Goal: Task Accomplishment & Management: Use online tool/utility

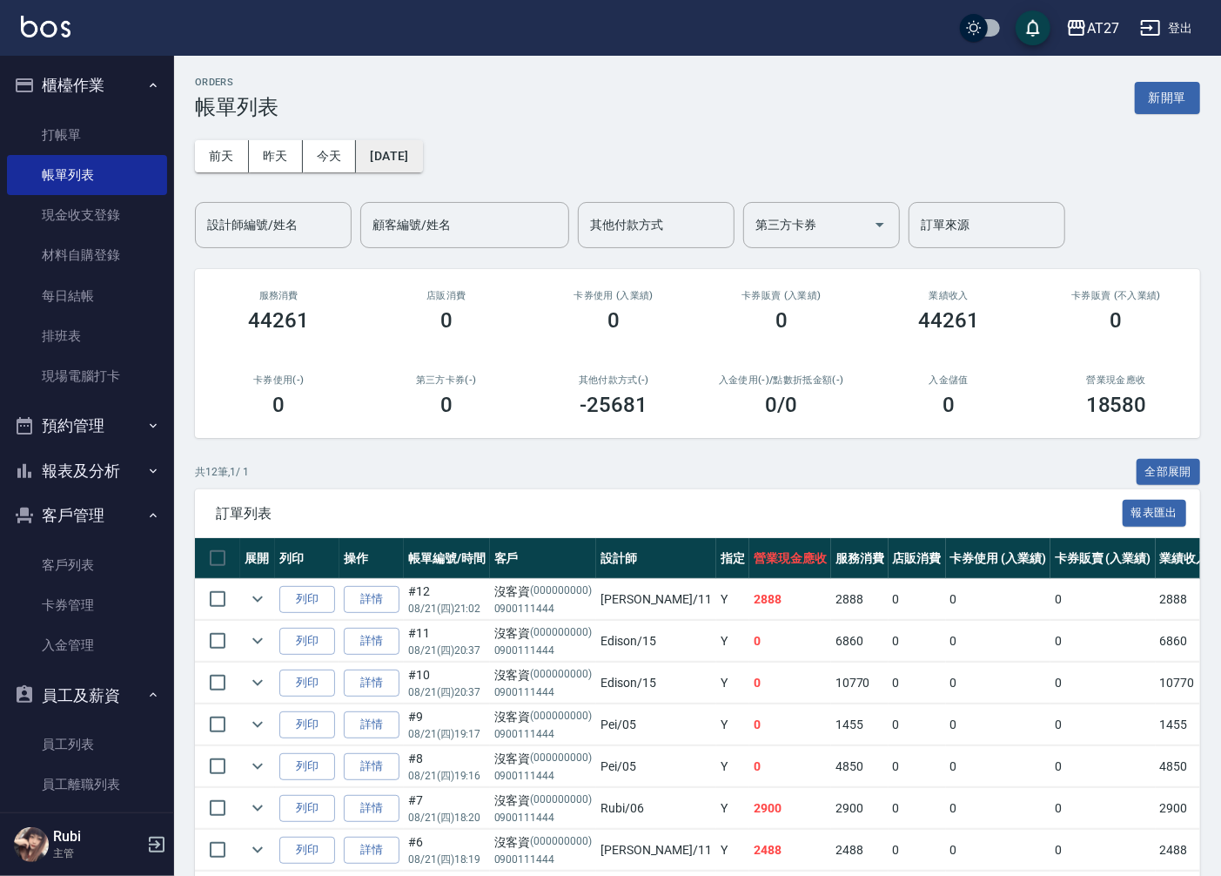
click at [420, 159] on button "[DATE]" at bounding box center [389, 156] width 66 height 32
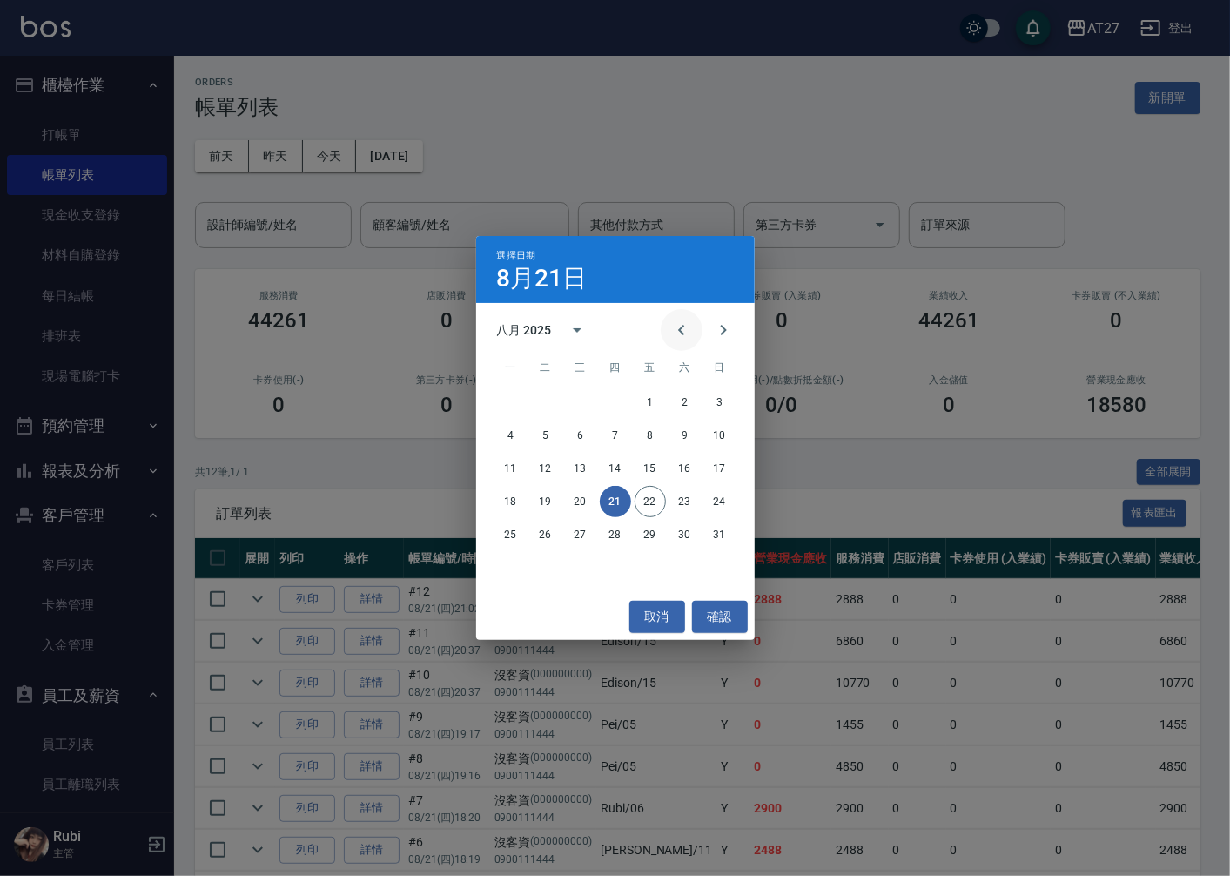
click at [671, 331] on icon "Previous month" at bounding box center [681, 329] width 21 height 21
click at [681, 466] on button "14" at bounding box center [684, 468] width 31 height 31
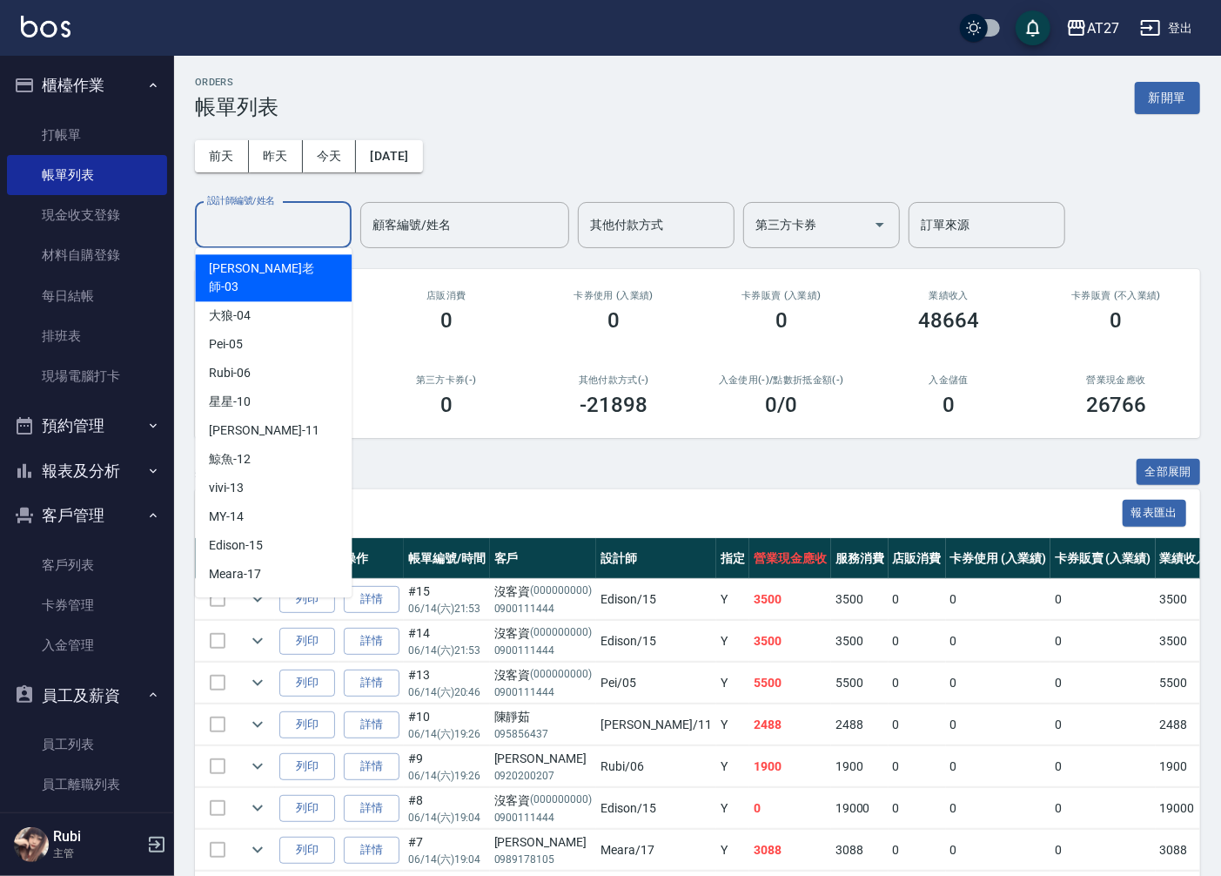
click at [310, 228] on input "設計師編號/姓名" at bounding box center [273, 225] width 141 height 30
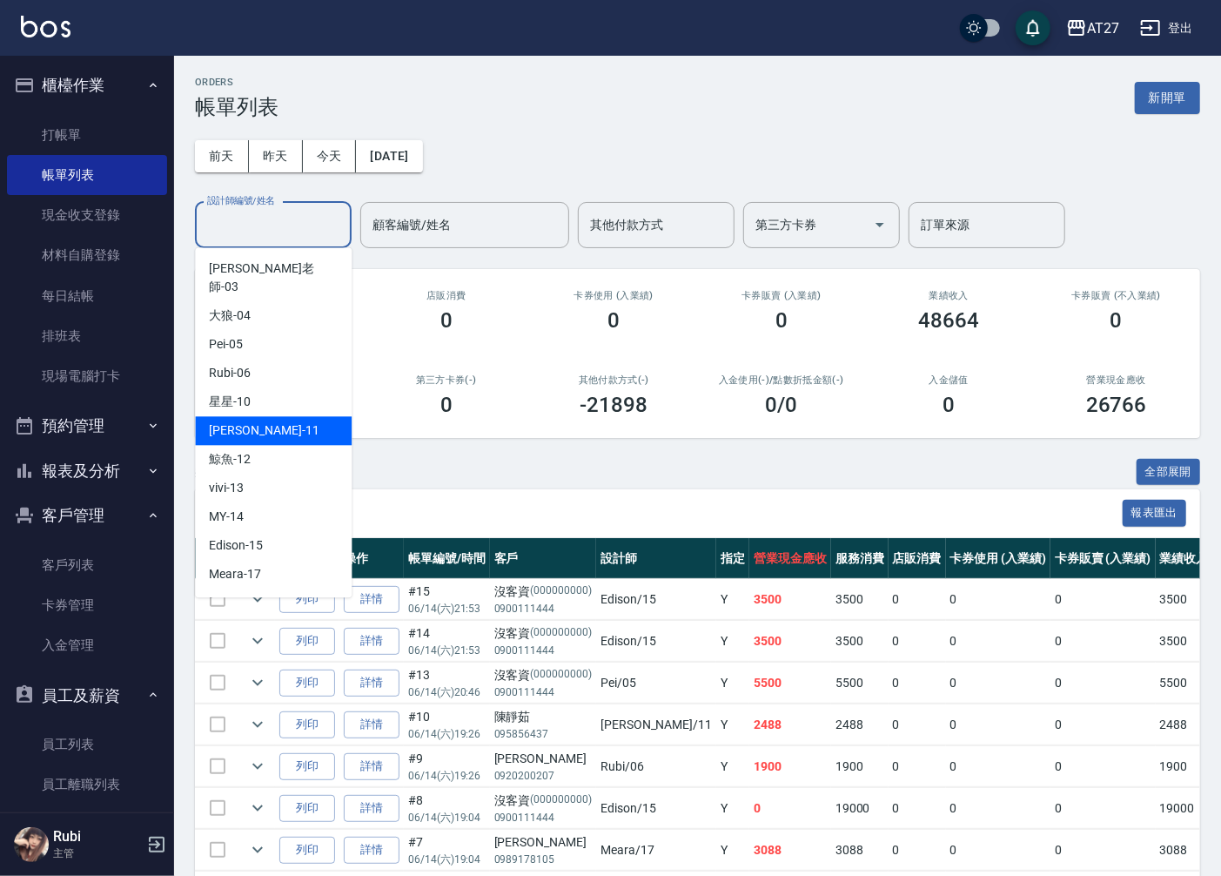
click at [291, 416] on div "[PERSON_NAME] -11" at bounding box center [273, 430] width 157 height 29
type input "[PERSON_NAME]-11"
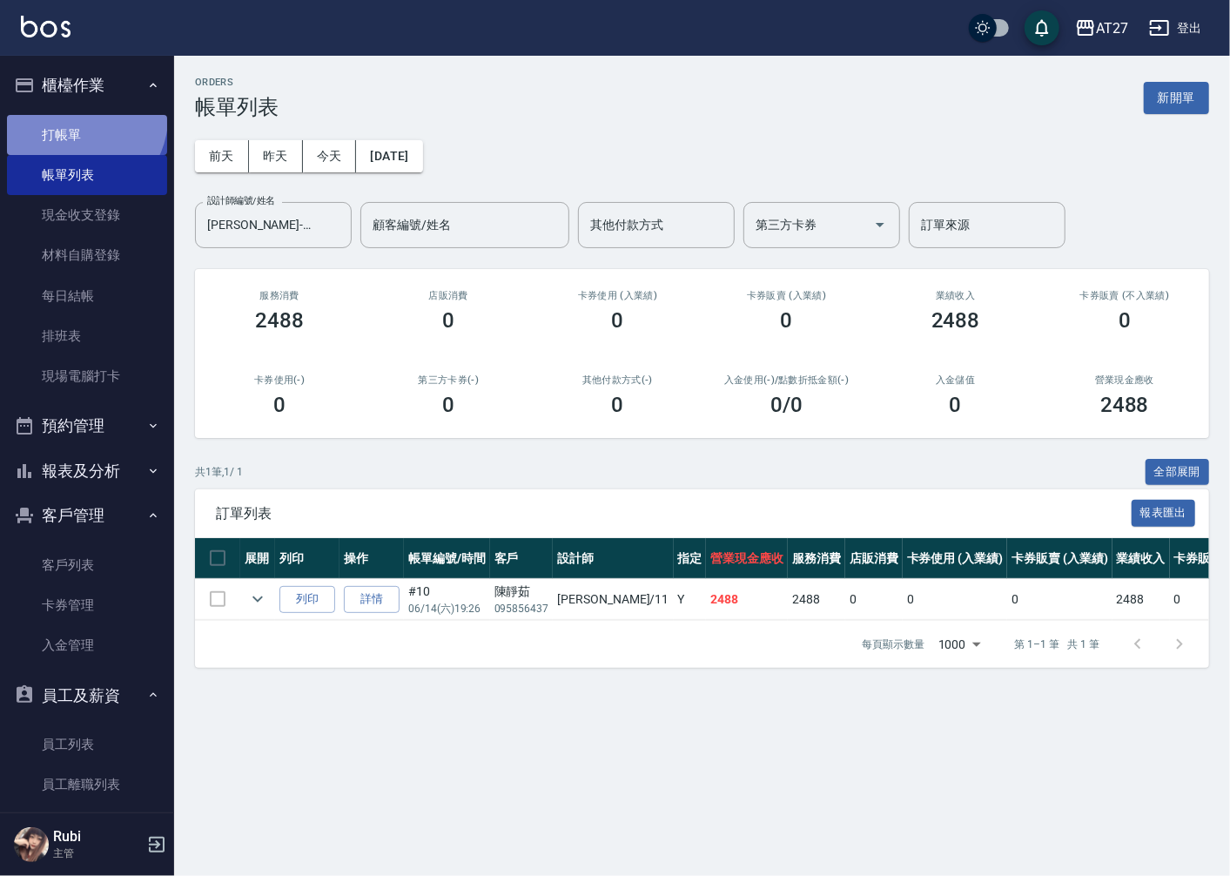
click at [80, 118] on link "打帳單" at bounding box center [87, 135] width 160 height 40
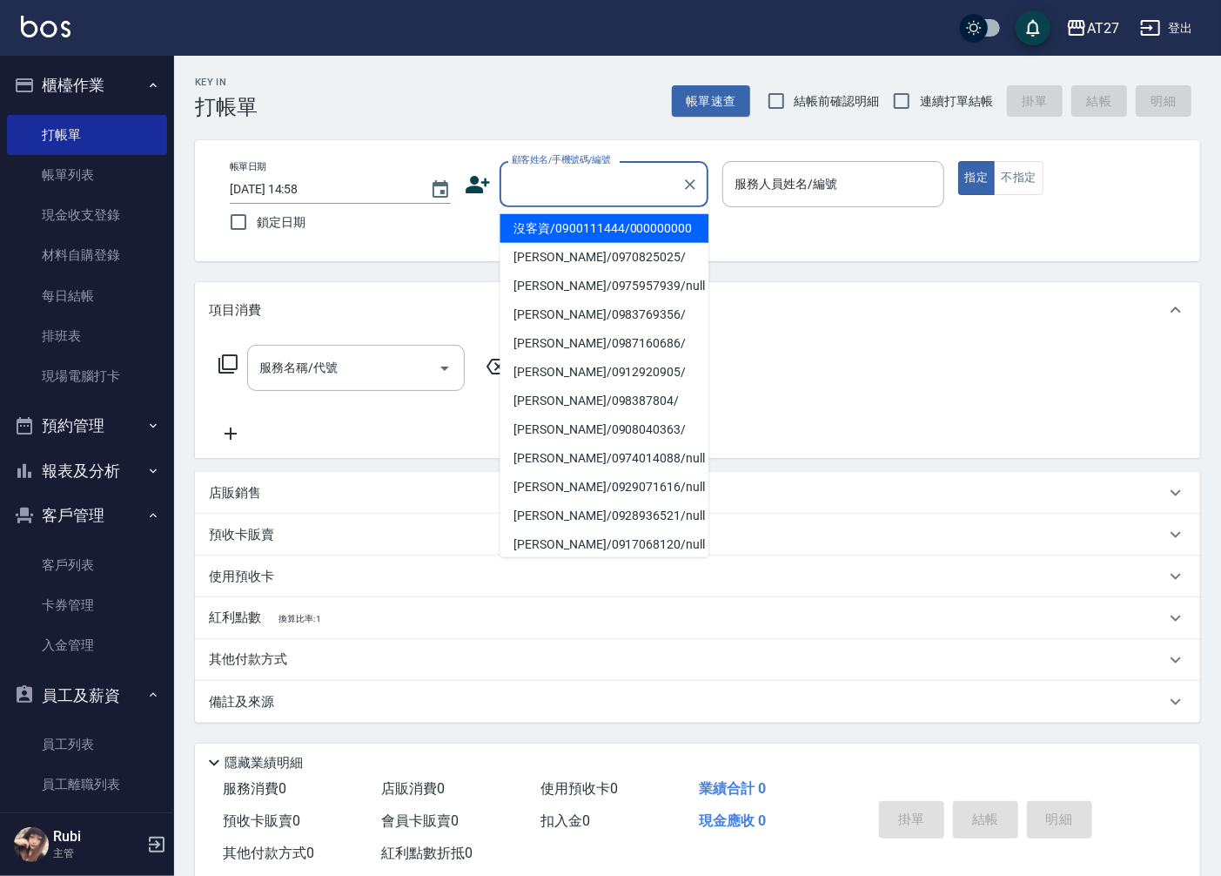
click at [604, 172] on input "顧客姓名/手機號碼/編號" at bounding box center [590, 184] width 167 height 30
click at [621, 235] on li "沒客資/0900111444/000000000" at bounding box center [604, 228] width 209 height 29
type input "沒客資/0900111444/000000000"
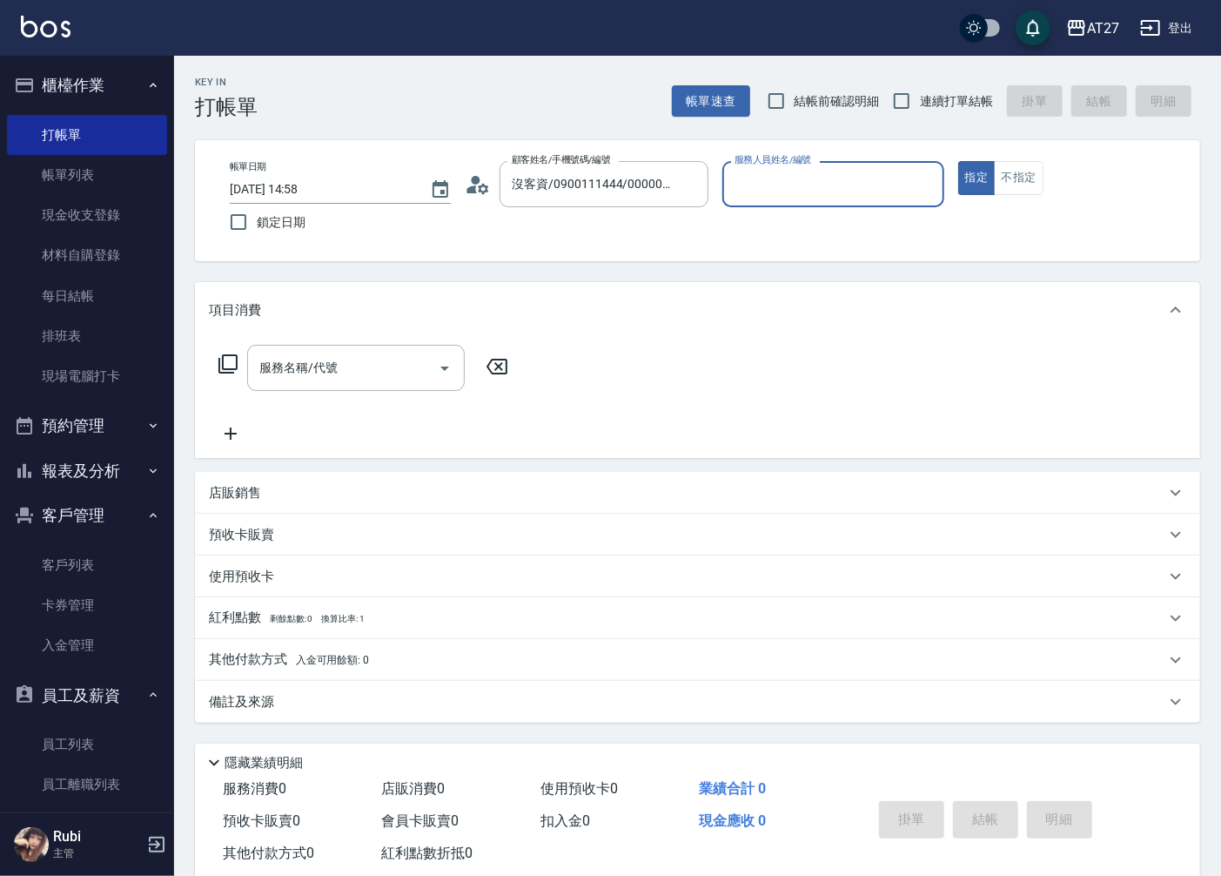
click at [782, 186] on input "服務人員姓名/編號" at bounding box center [832, 184] width 205 height 30
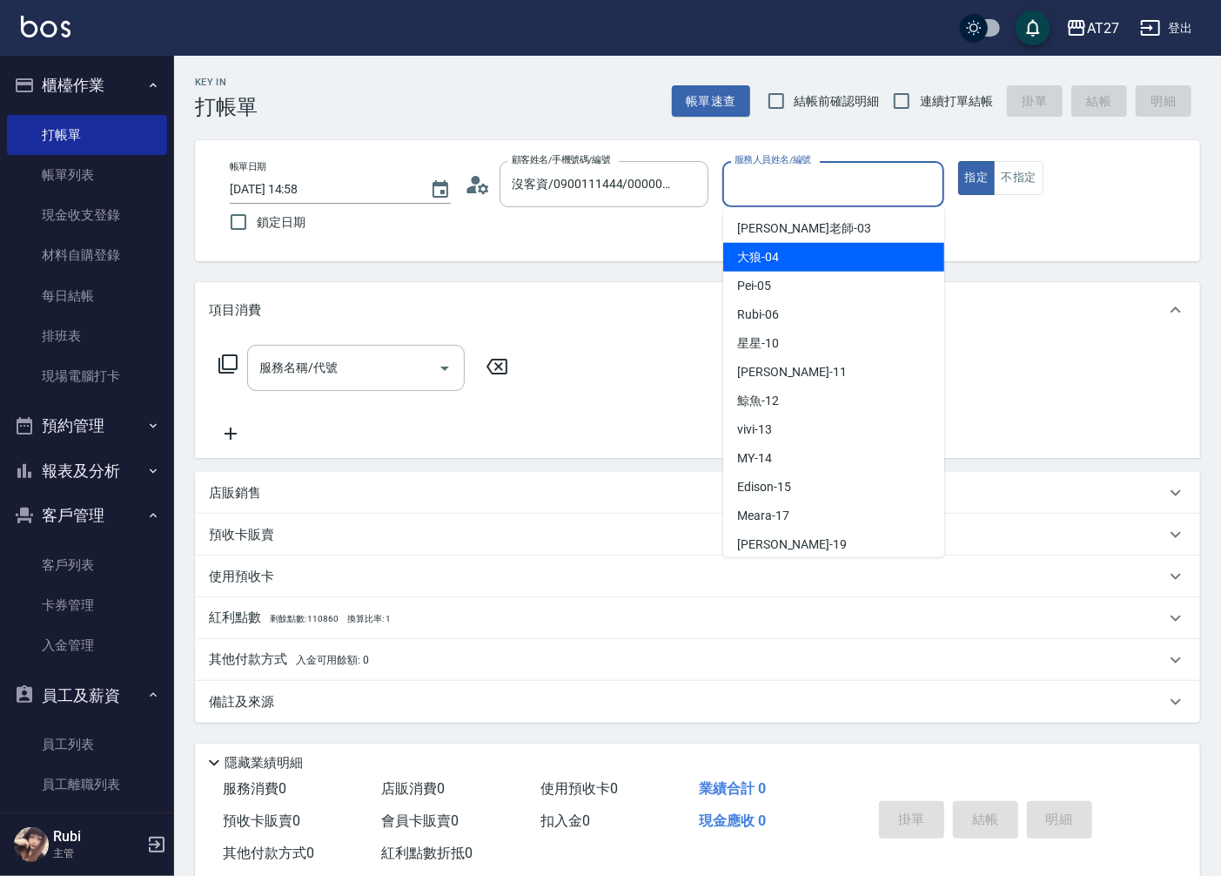
click at [809, 255] on div "大狼 -04" at bounding box center [833, 257] width 221 height 29
type input "大狼-04"
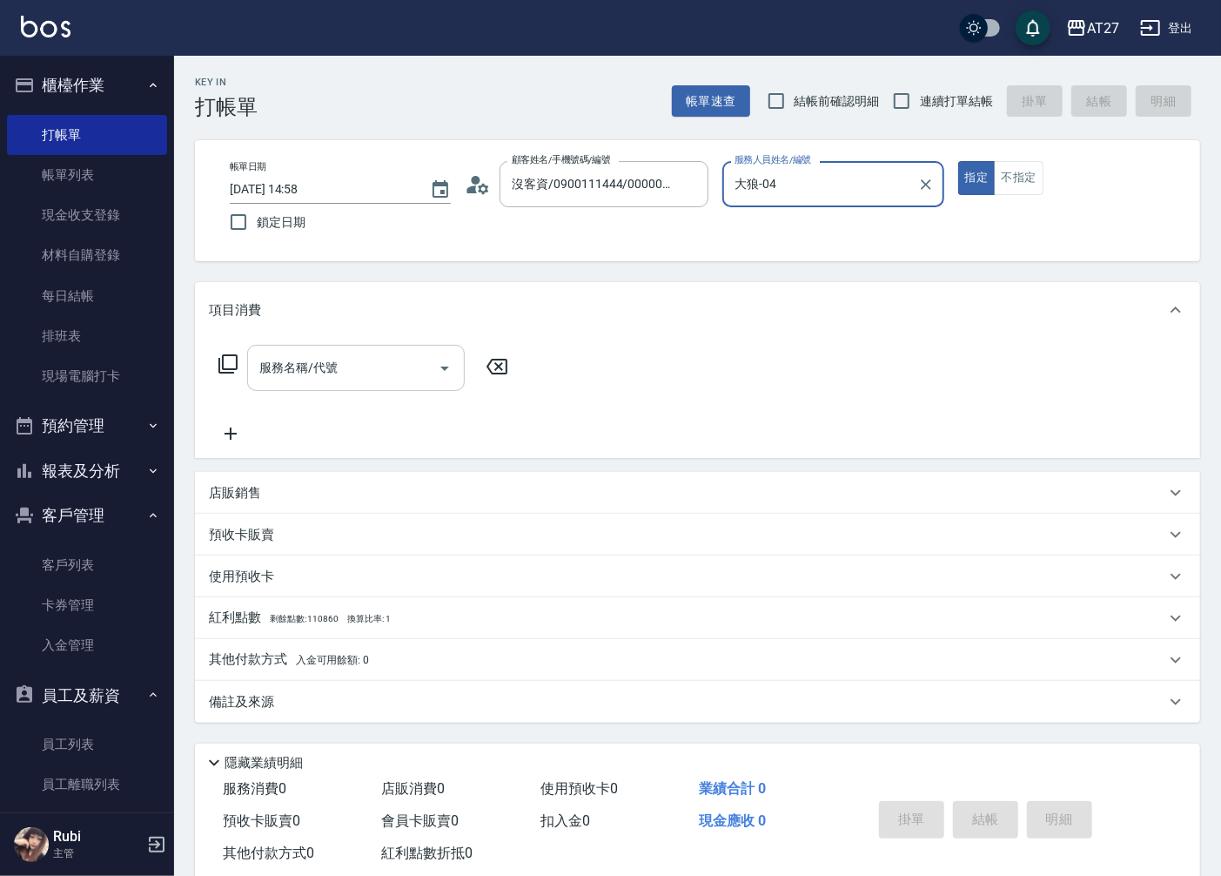
click at [399, 385] on div "服務名稱/代號" at bounding box center [356, 368] width 218 height 46
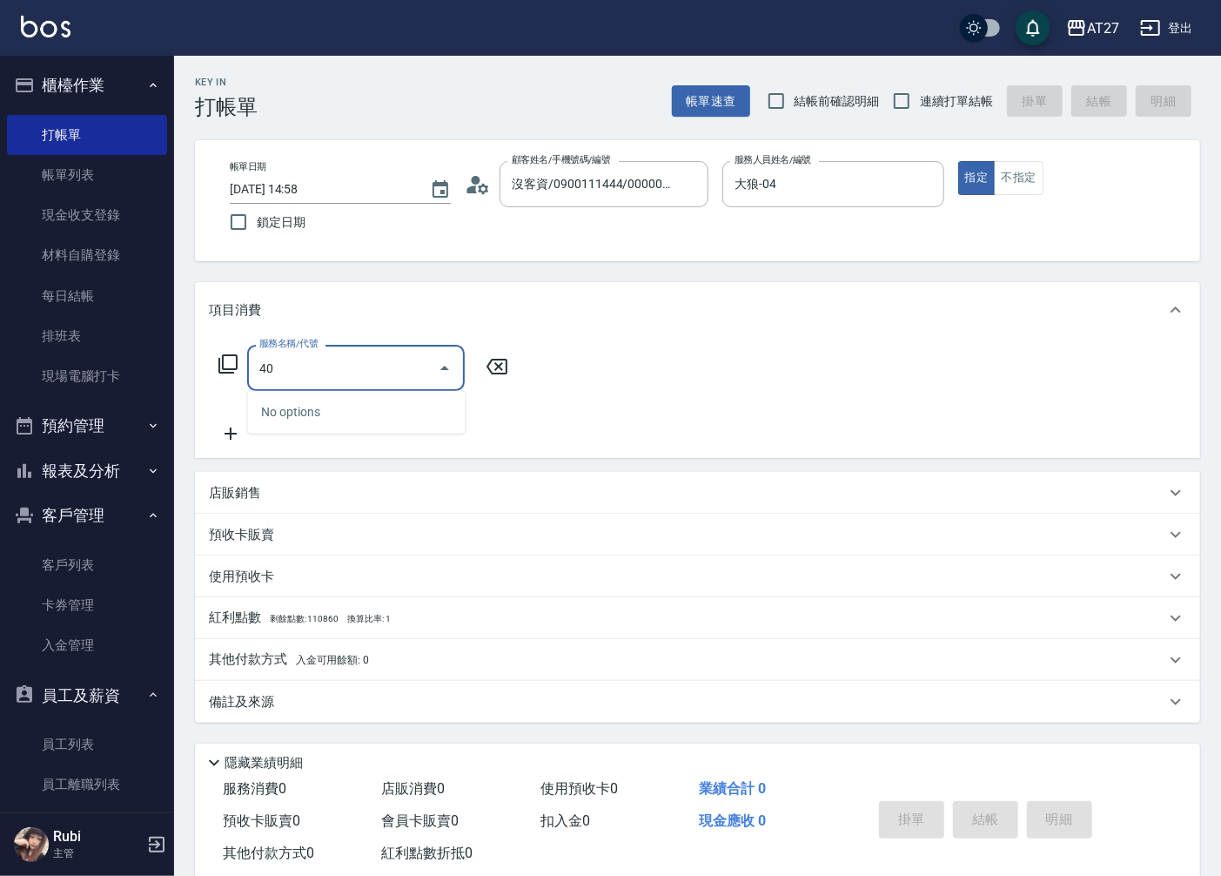
type input "401"
type input "20"
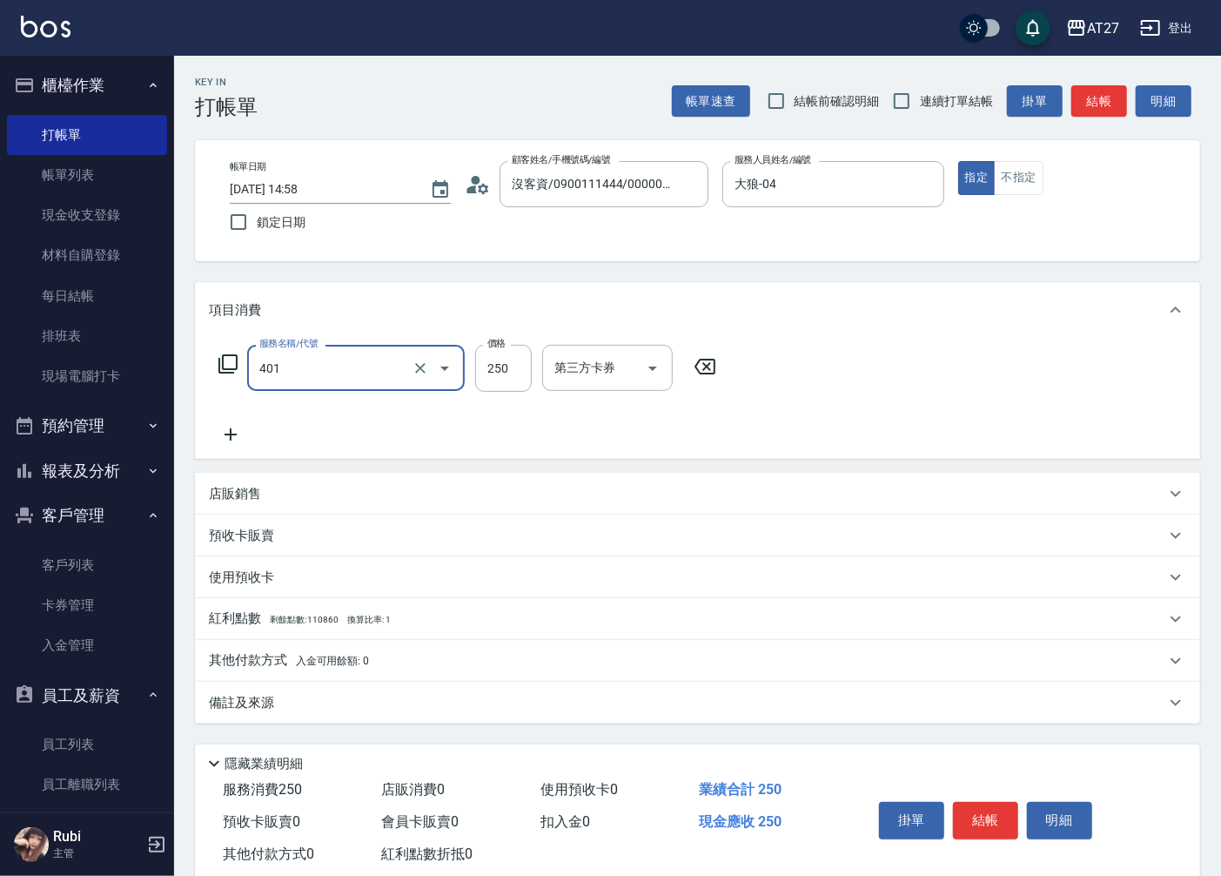
type input "剪髮(401)"
type input "4"
type input "0"
type input "400"
type input "40"
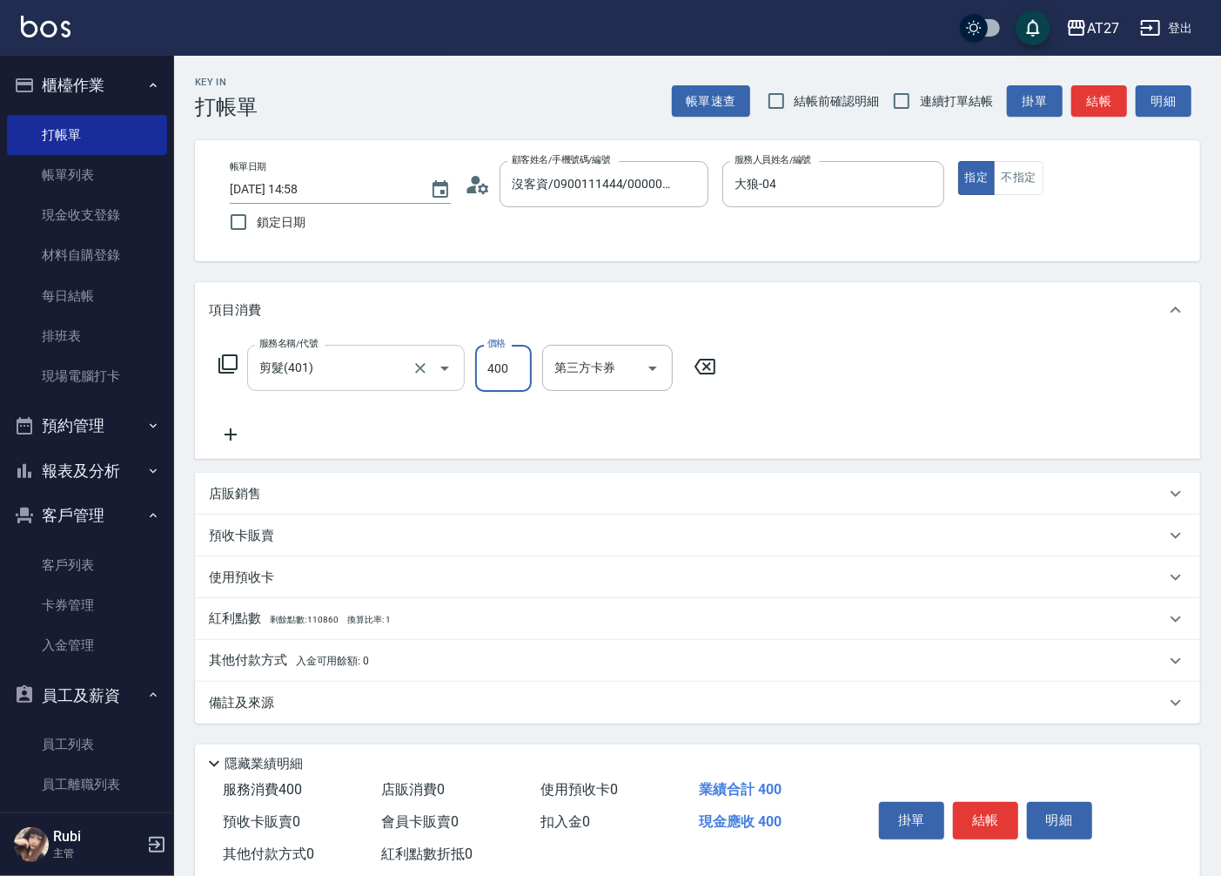
type input "400"
click at [1002, 833] on button "結帳" at bounding box center [985, 820] width 65 height 37
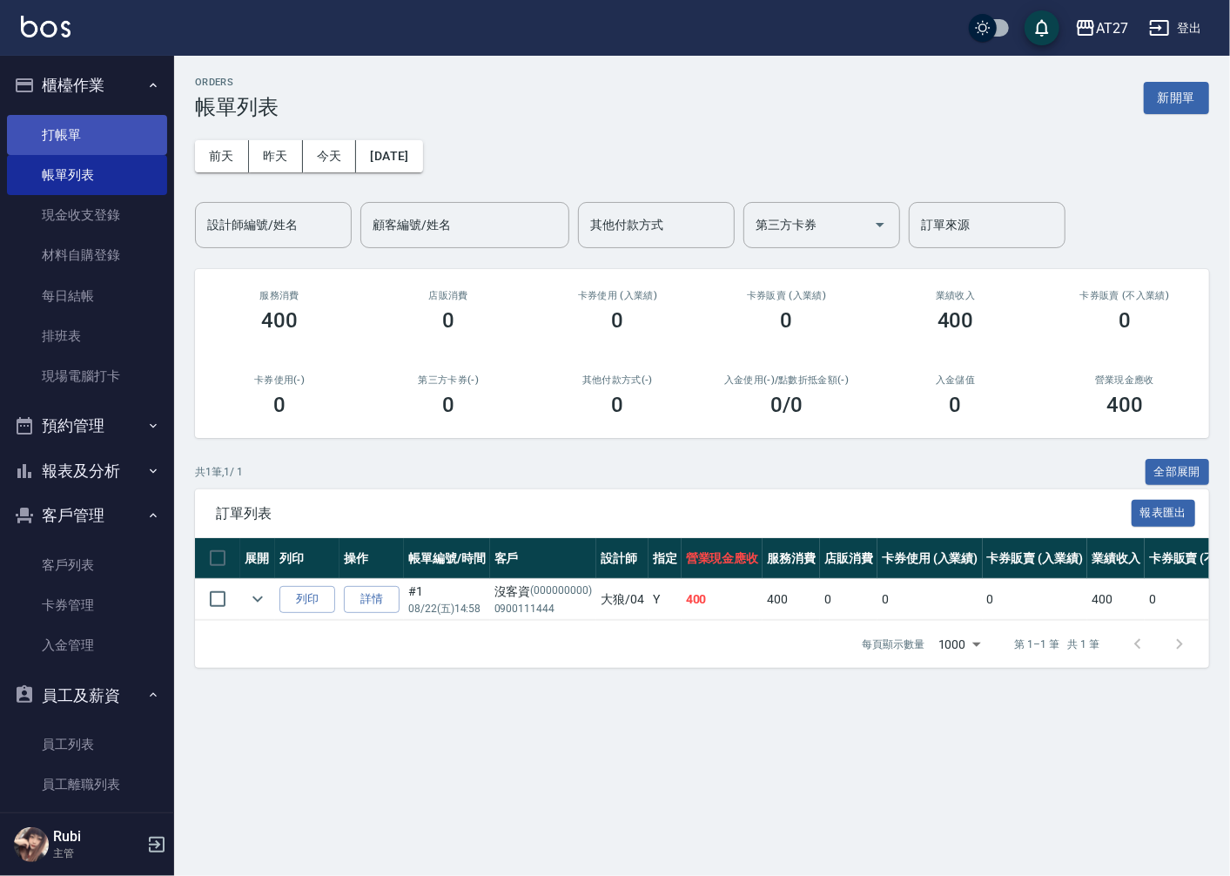
click at [129, 131] on link "打帳單" at bounding box center [87, 135] width 160 height 40
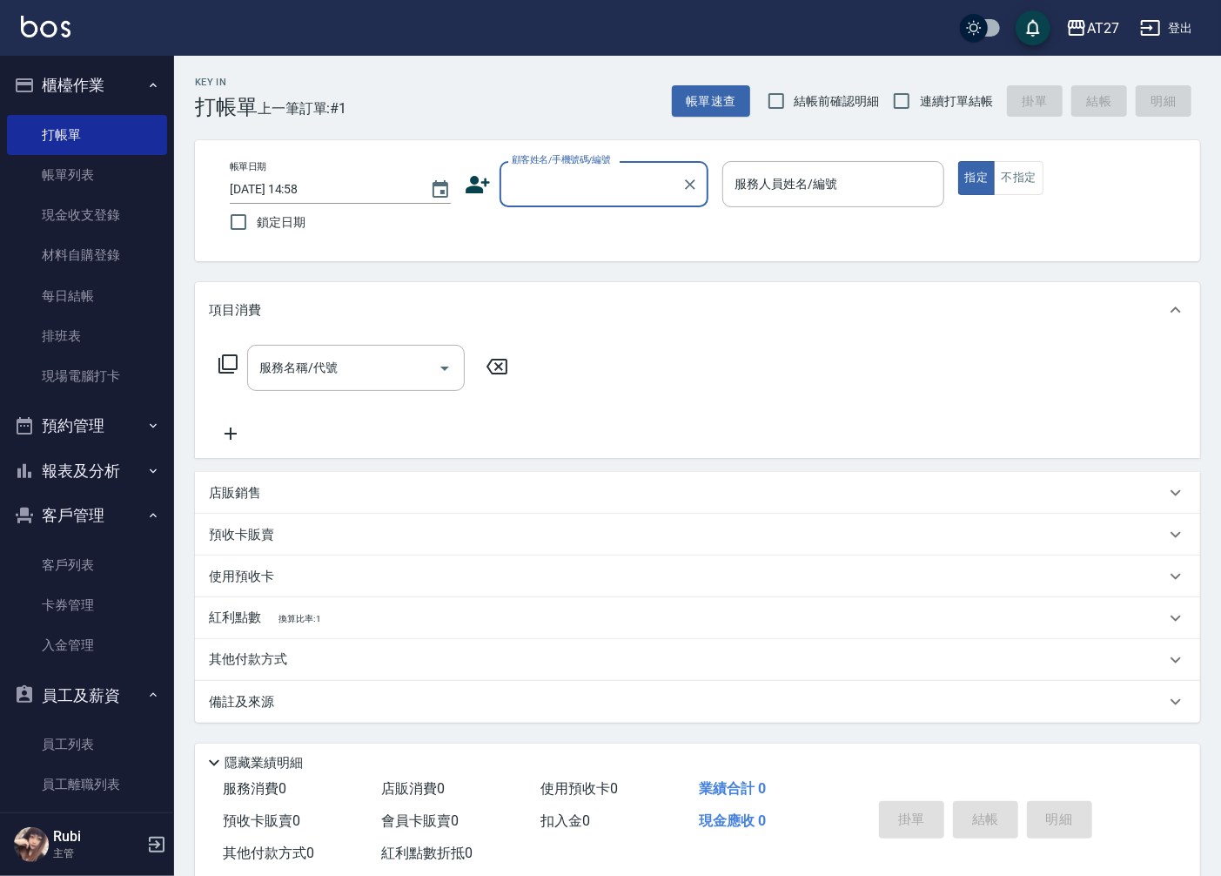
click at [927, 103] on span "連續打單結帳" at bounding box center [956, 101] width 73 height 18
click at [920, 103] on input "連續打單結帳" at bounding box center [901, 101] width 37 height 37
checkbox input "true"
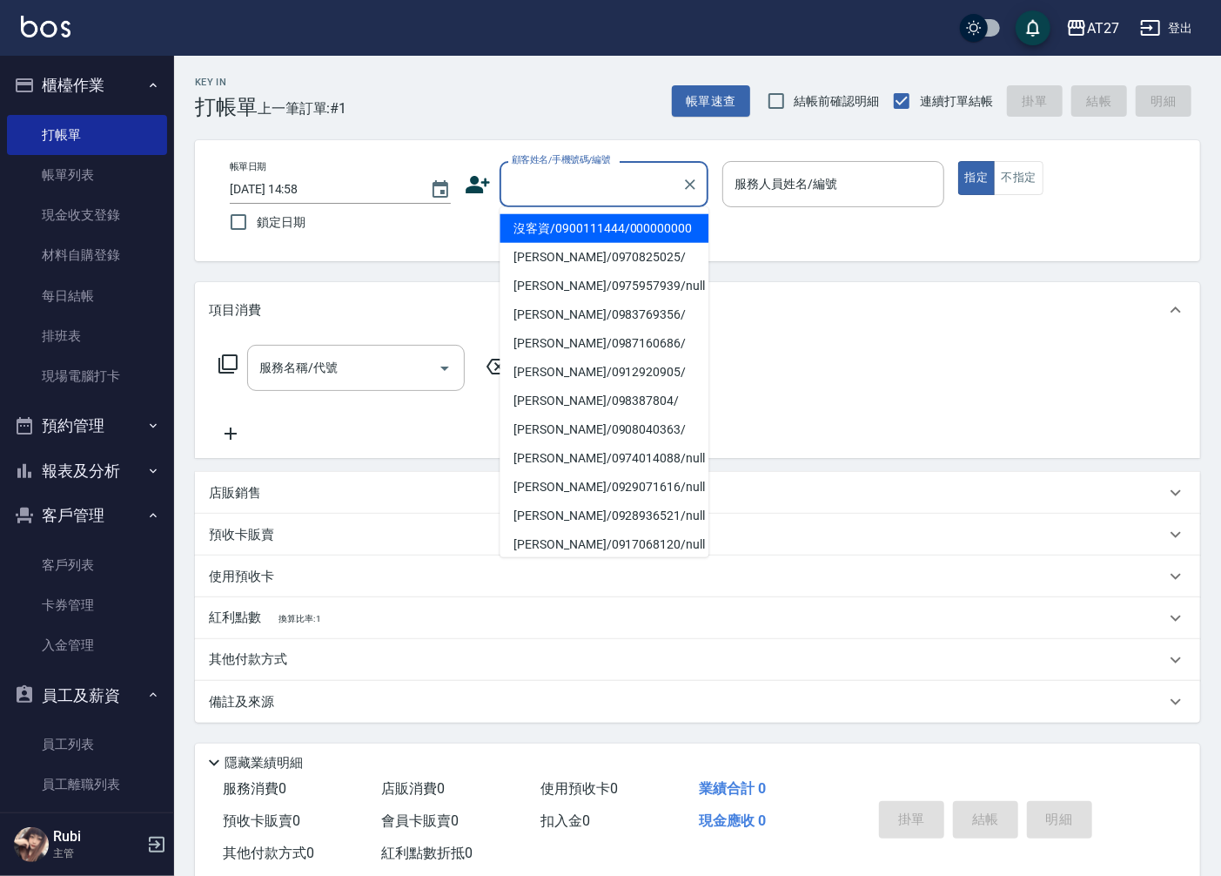
click at [601, 198] on input "顧客姓名/手機號碼/編號" at bounding box center [590, 184] width 167 height 30
click at [594, 243] on li "沒客資/0900111444/000000000" at bounding box center [604, 228] width 209 height 29
type input "沒客資/0900111444/000000000"
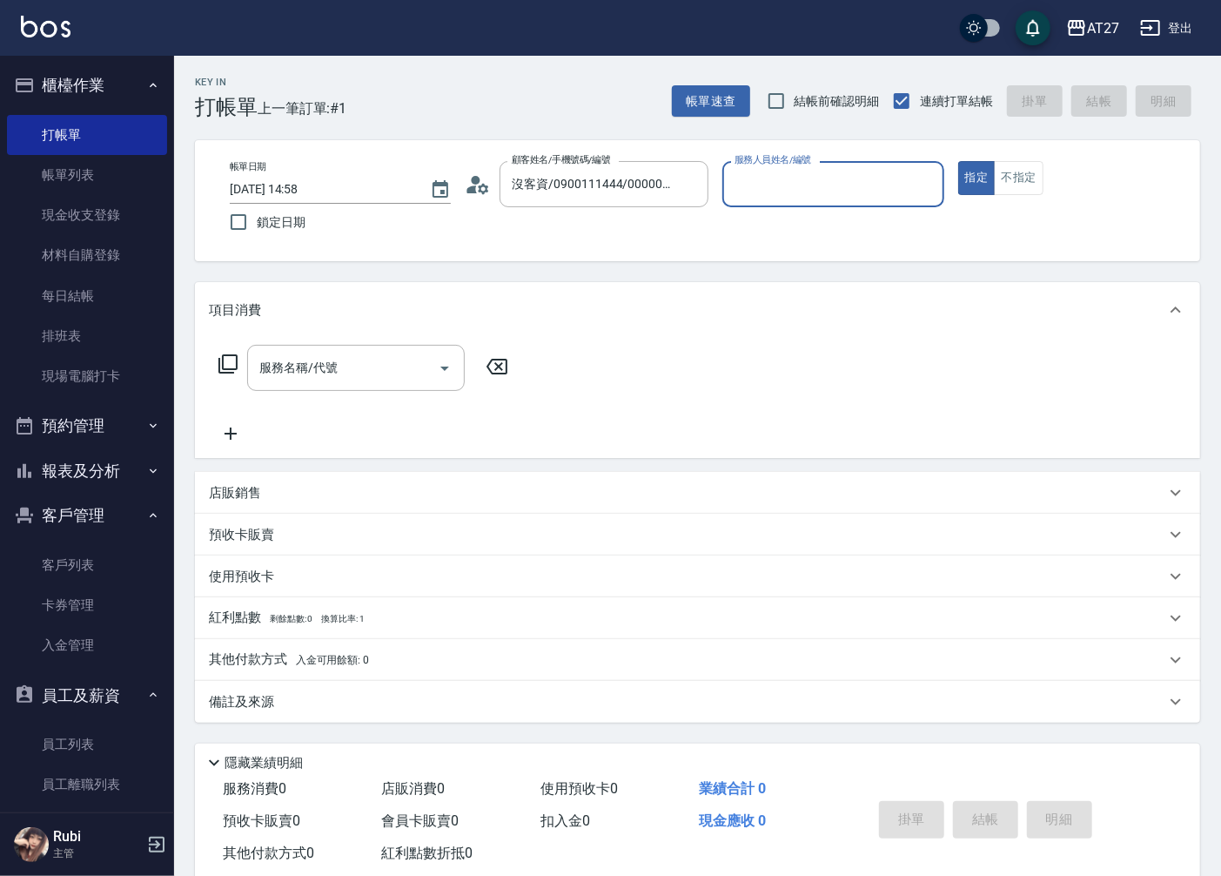
click at [781, 184] on input "服務人員姓名/編號" at bounding box center [832, 184] width 205 height 30
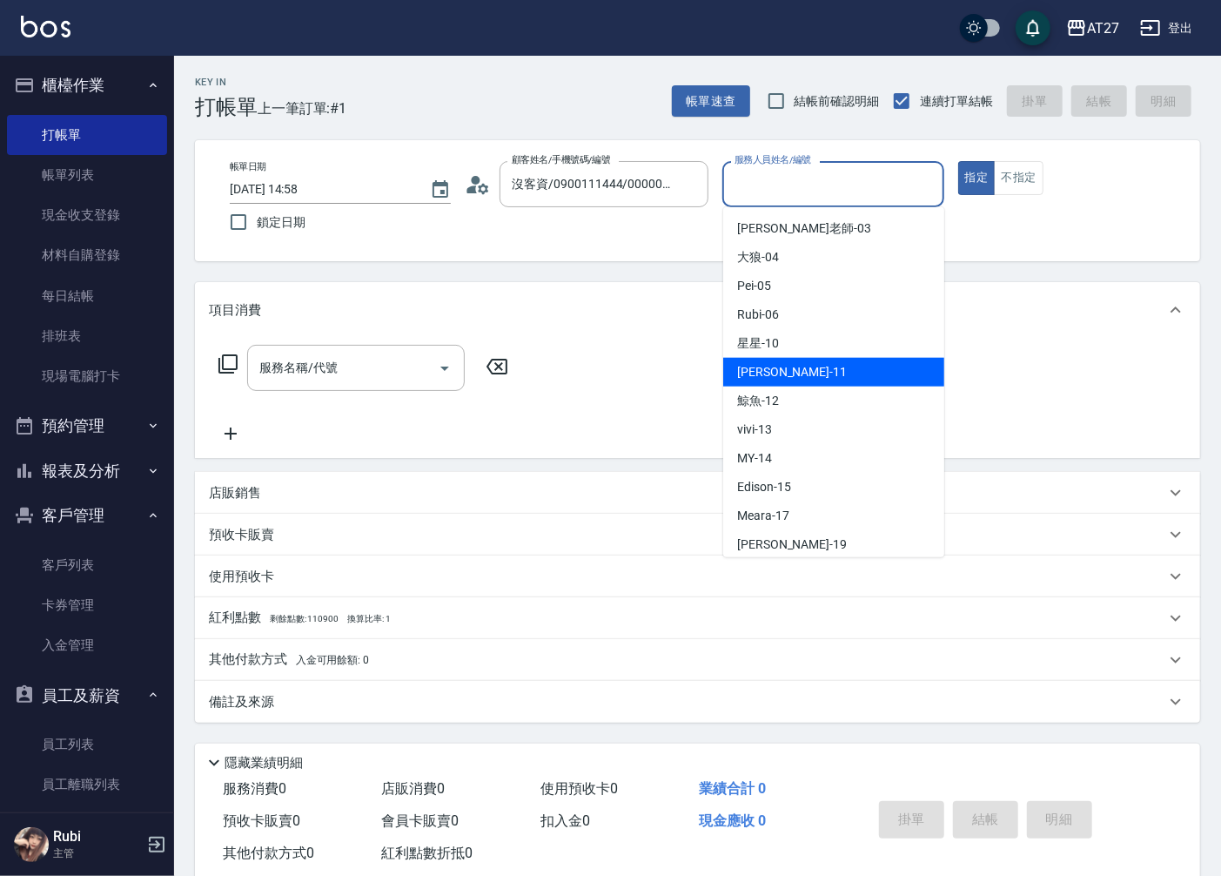
click at [780, 366] on span "[PERSON_NAME] -11" at bounding box center [792, 372] width 110 height 18
type input "[PERSON_NAME]-11"
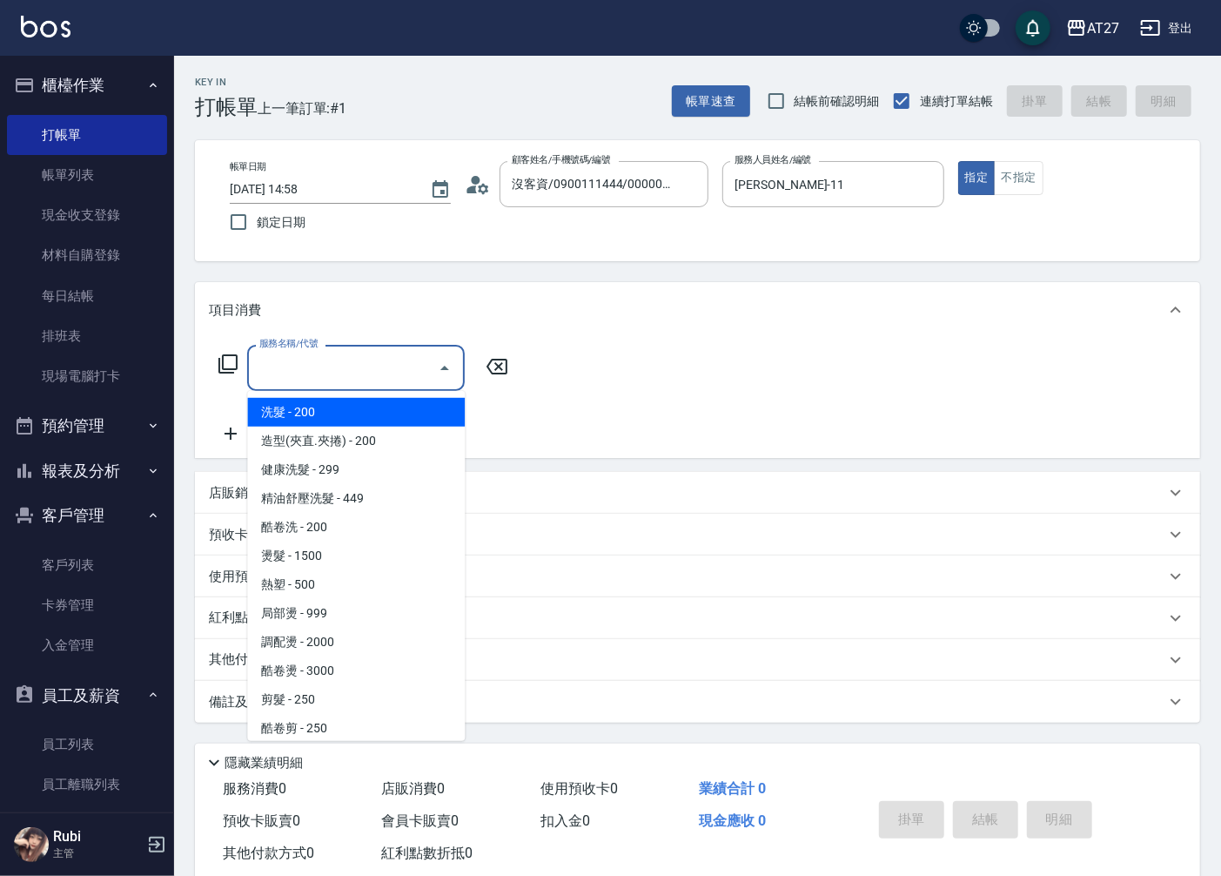
click at [398, 371] on input "服務名稱/代號" at bounding box center [343, 368] width 176 height 30
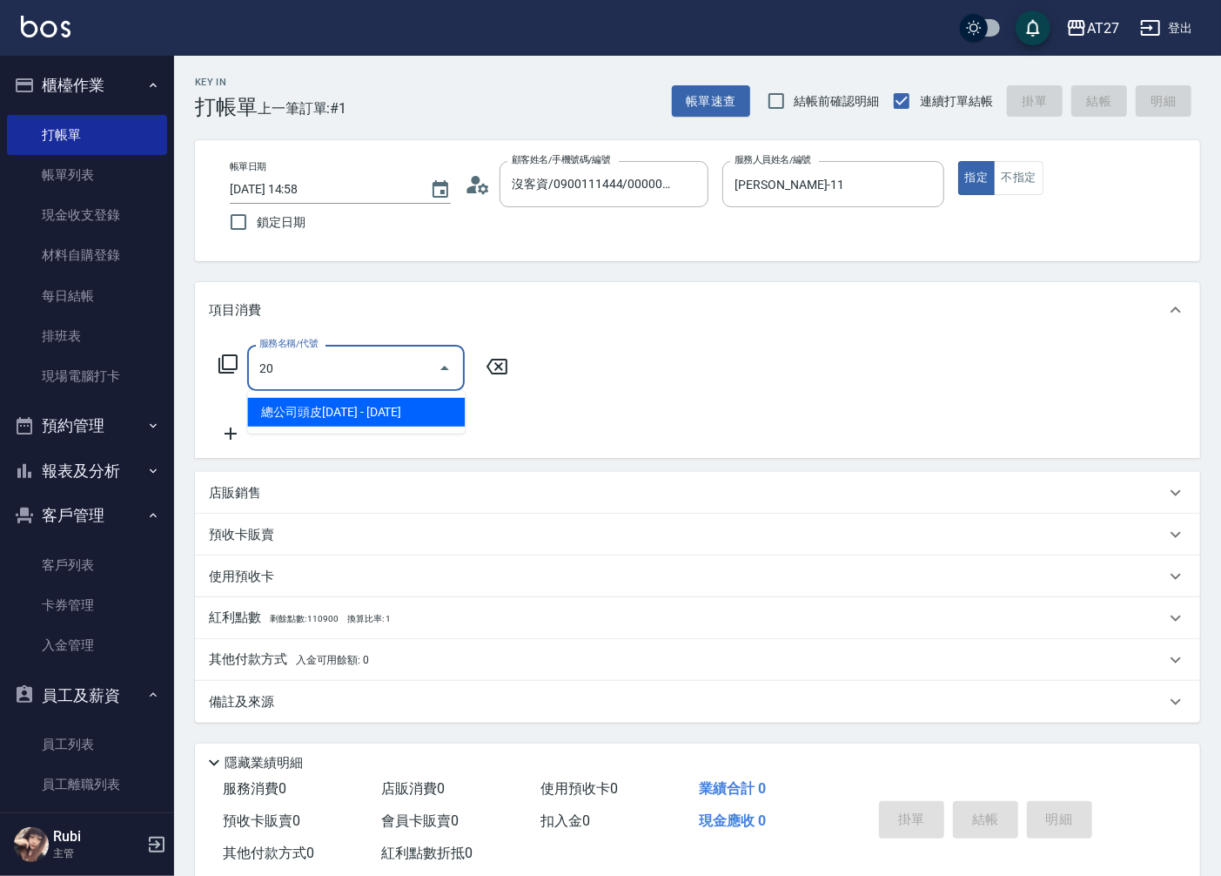
type input "201"
type input "20"
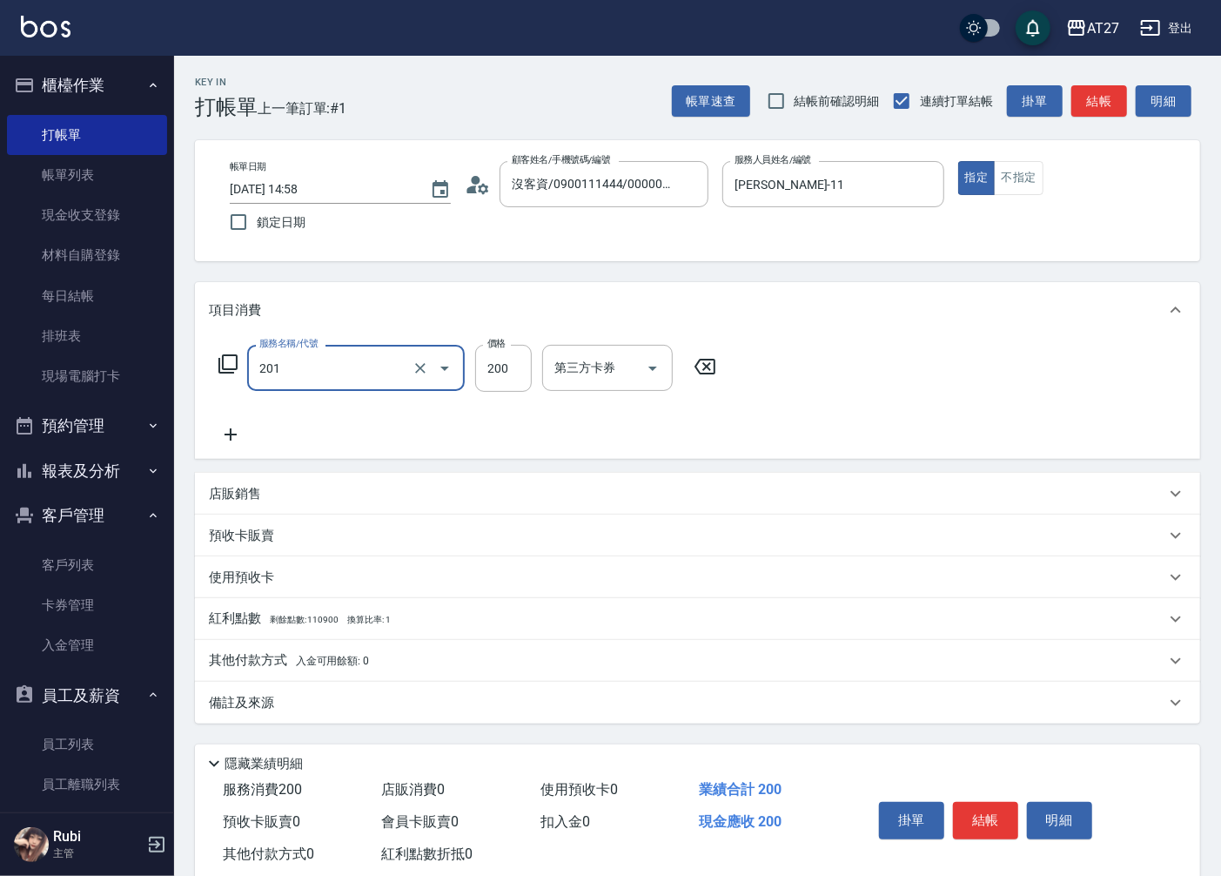
type input "洗髮(201)"
type input "4"
type input "0"
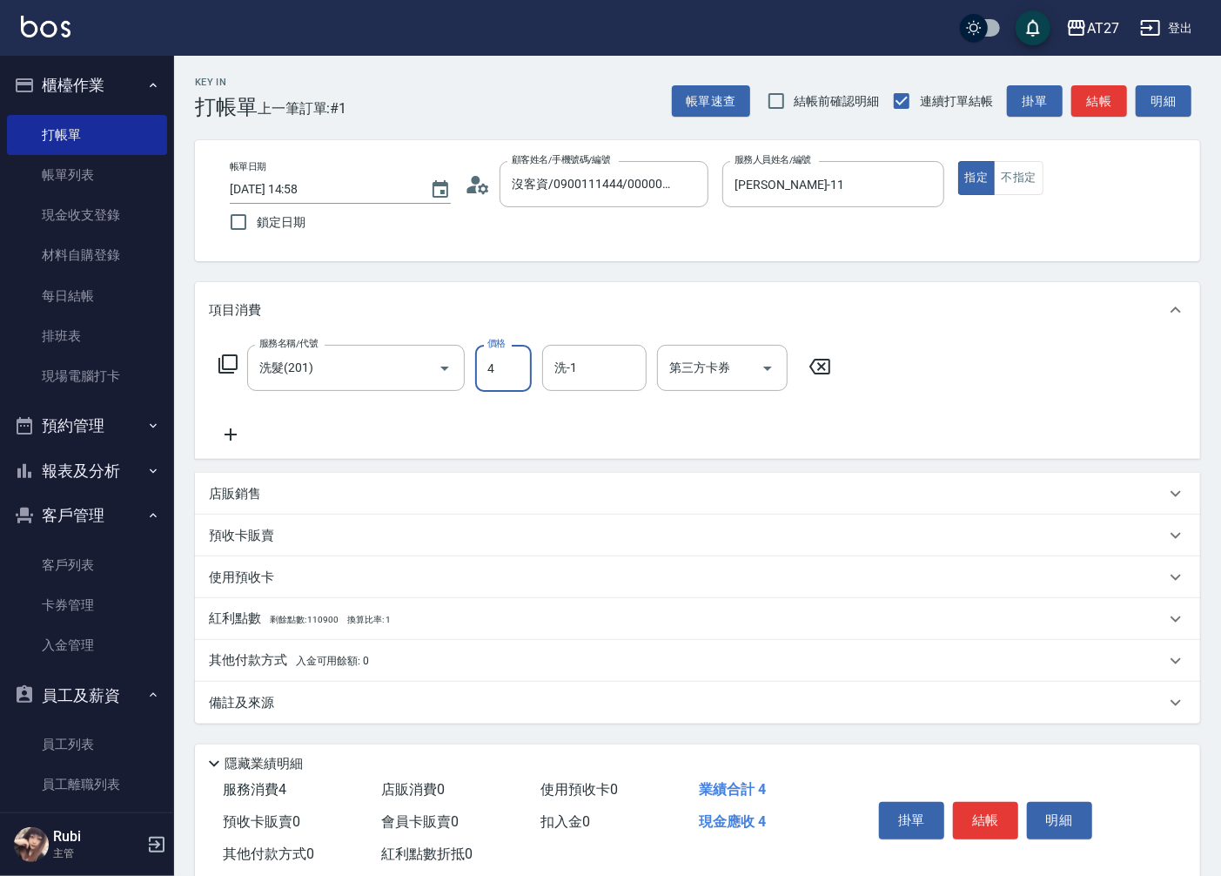
type input "40"
type input "400"
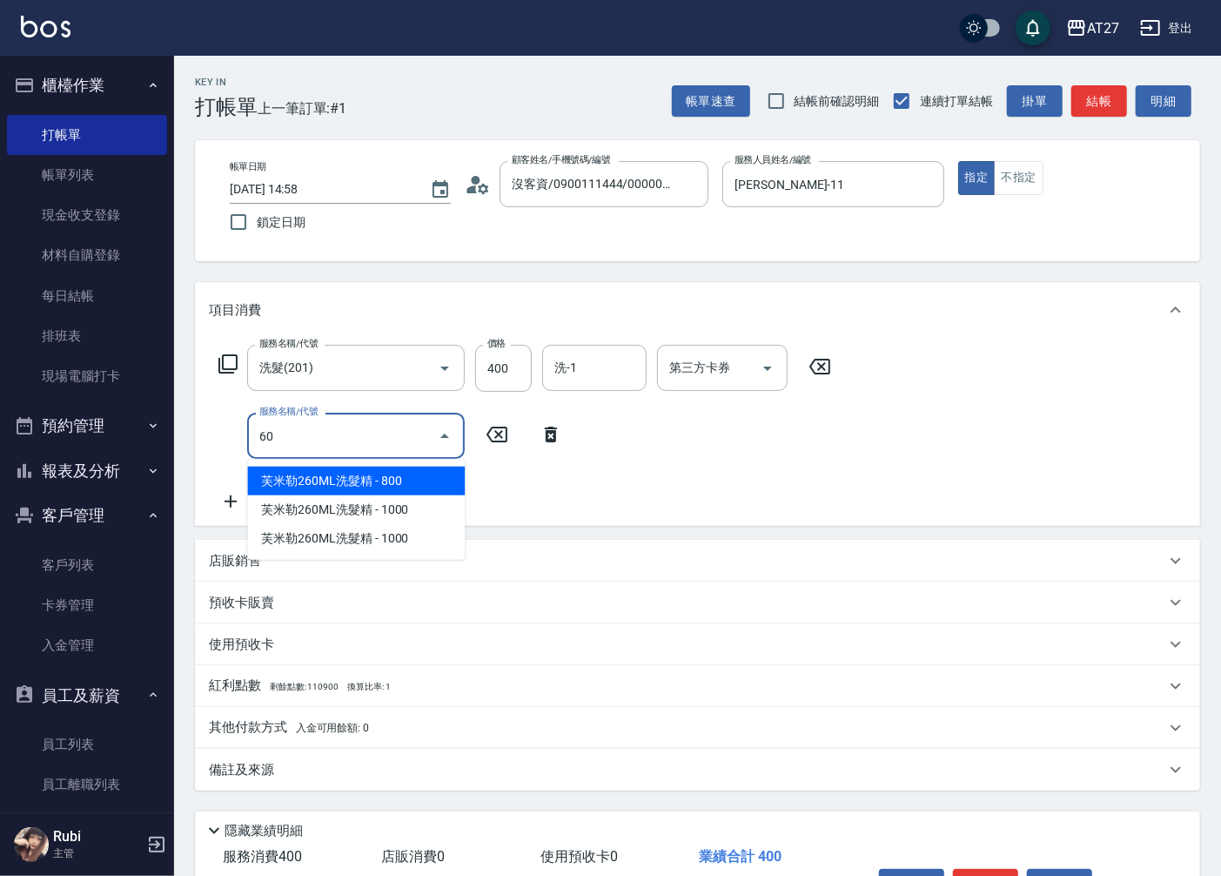
type input "601"
type input "70"
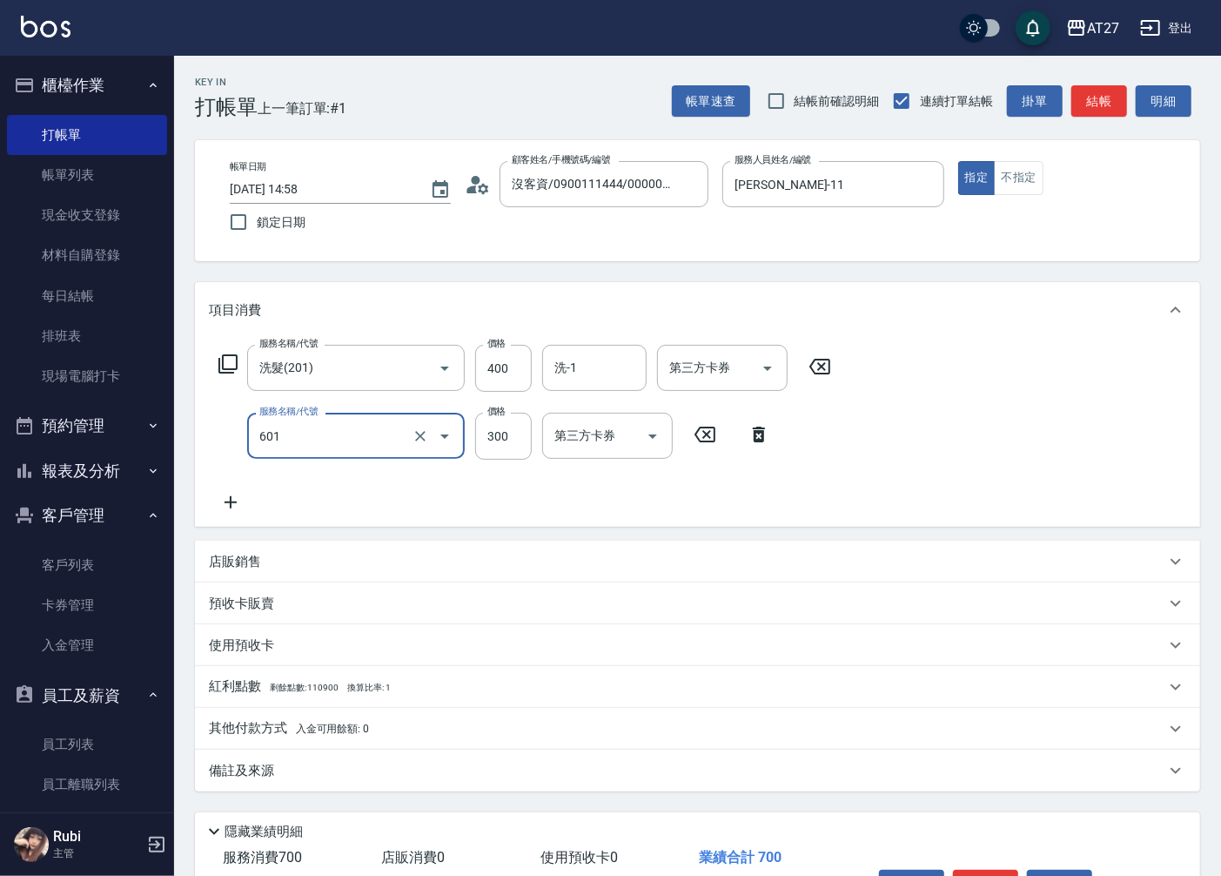
type input "自備護髮(601)"
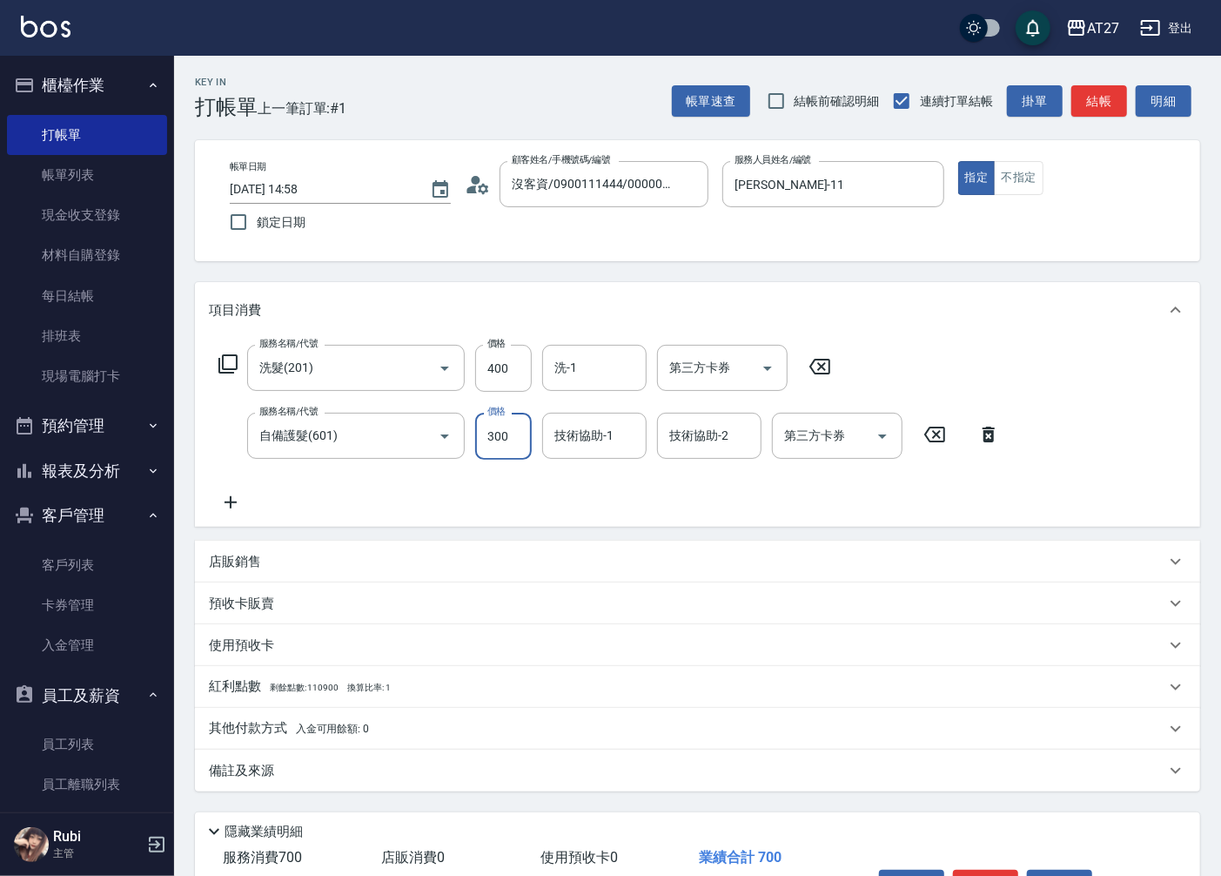
type input "6"
type input "40"
type input "600"
type input "100"
type input "600"
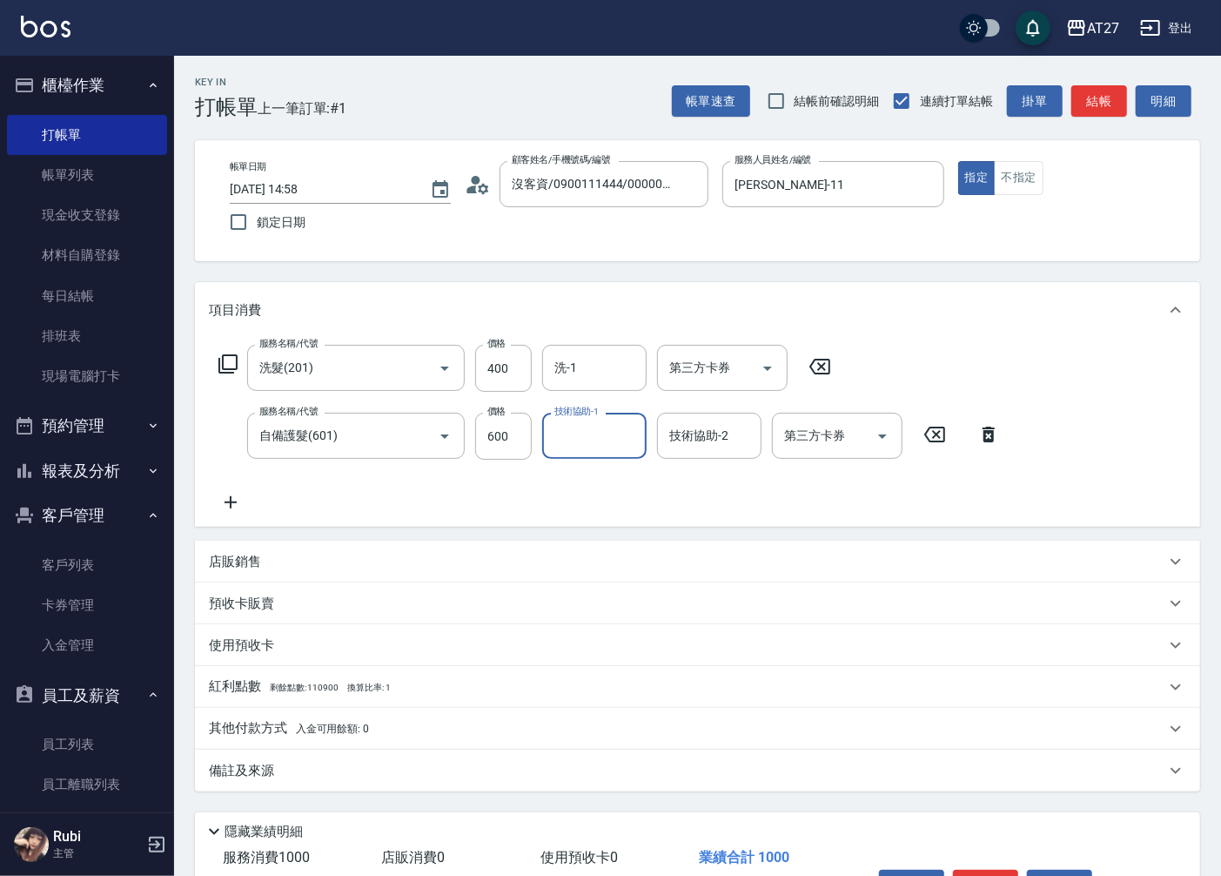
drag, startPoint x: 458, startPoint y: 328, endPoint x: 464, endPoint y: 320, distance: 9.9
drag, startPoint x: 464, startPoint y: 320, endPoint x: 998, endPoint y: 501, distance: 564.3
click at [998, 501] on div "服務名稱/代號 洗髮(201) 服務名稱/代號 價格 400 價格 洗-1 洗-1 第三方卡券 第三方卡券 服務名稱/代號 自備護髮(601) 服務名稱/代號…" at bounding box center [610, 429] width 802 height 168
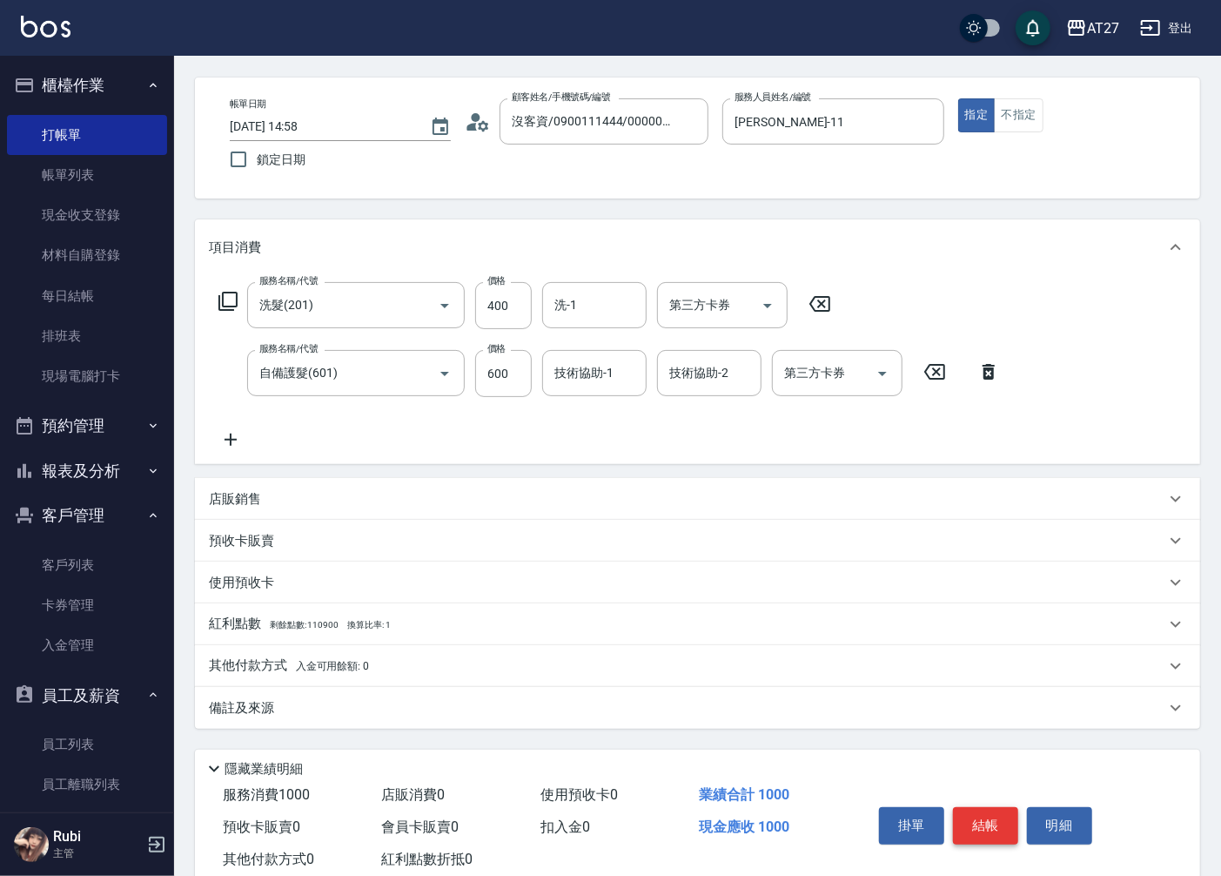
scroll to position [97, 0]
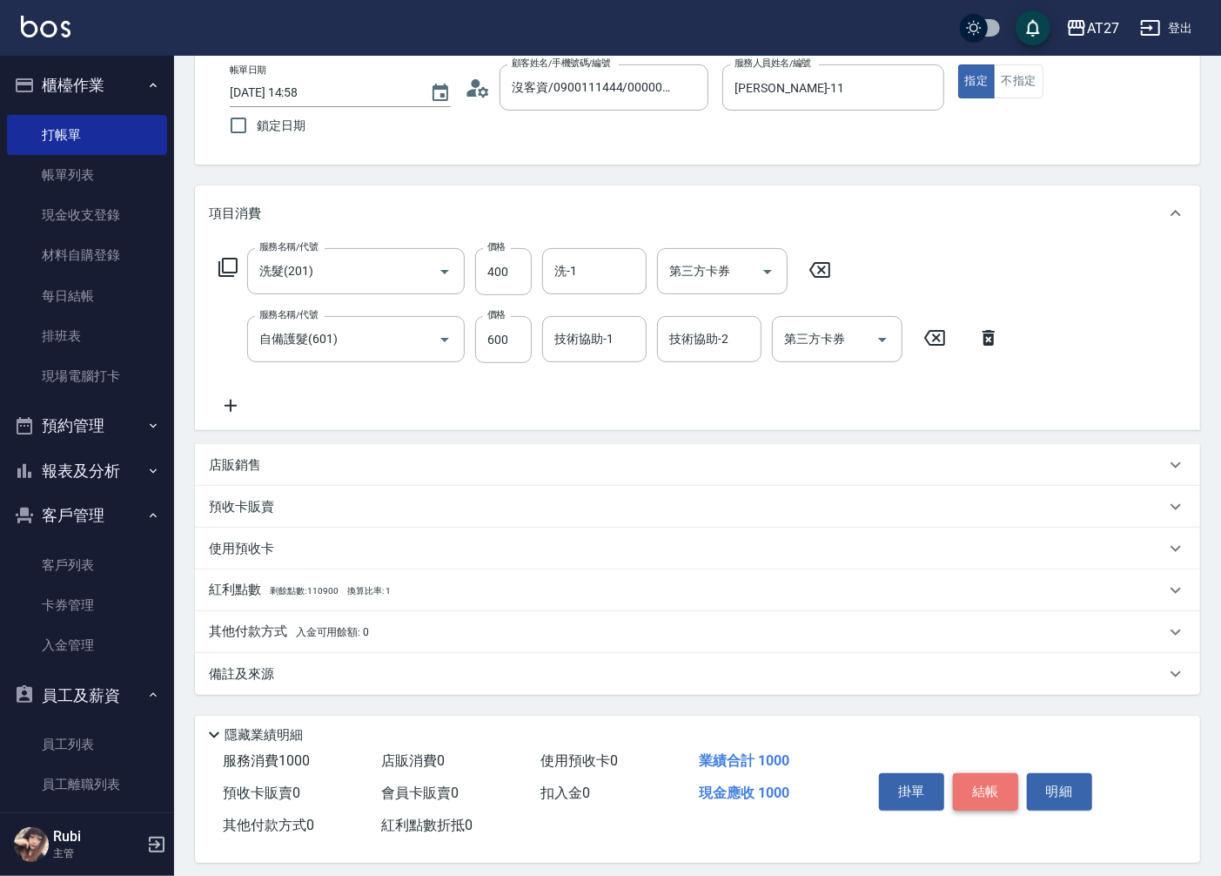
click at [981, 785] on button "結帳" at bounding box center [985, 791] width 65 height 37
type input "0"
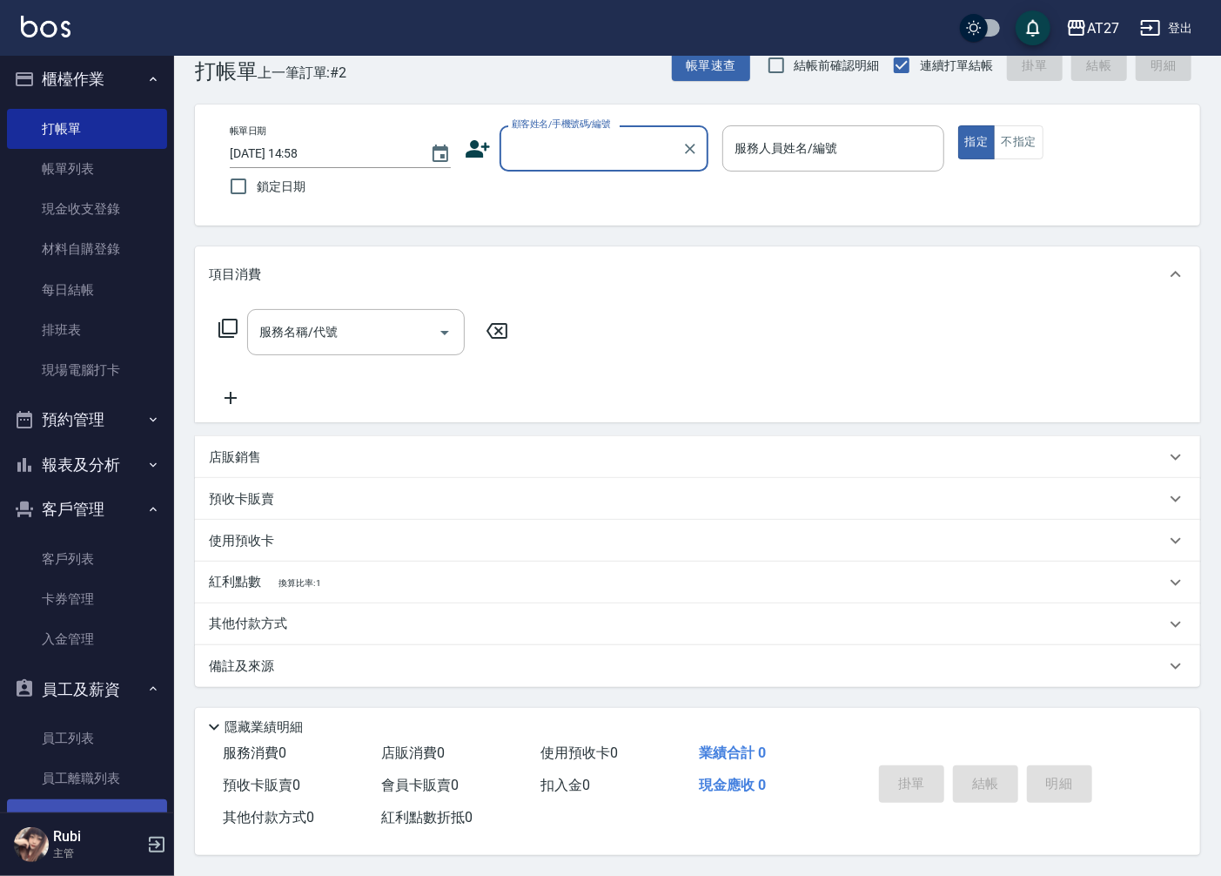
scroll to position [0, 0]
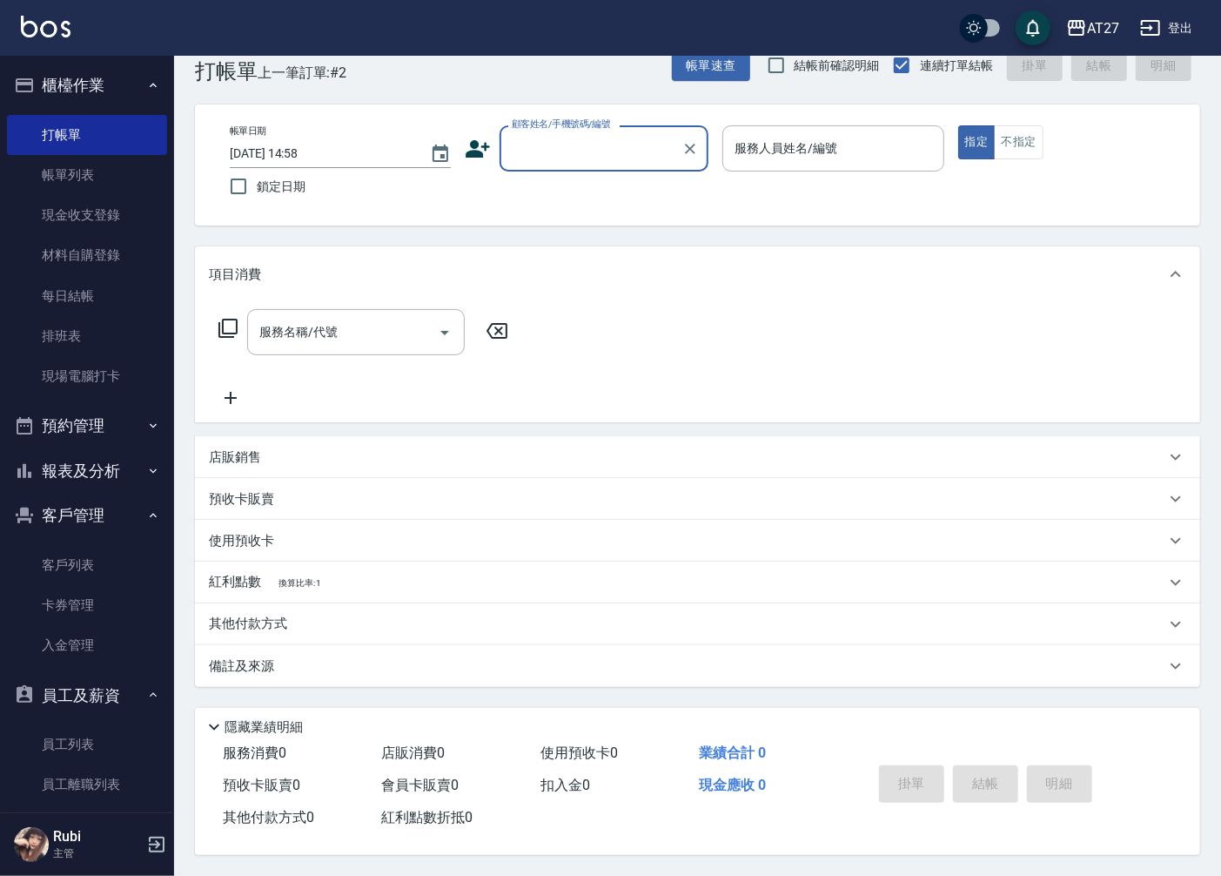
click at [101, 433] on button "預約管理" at bounding box center [87, 425] width 160 height 45
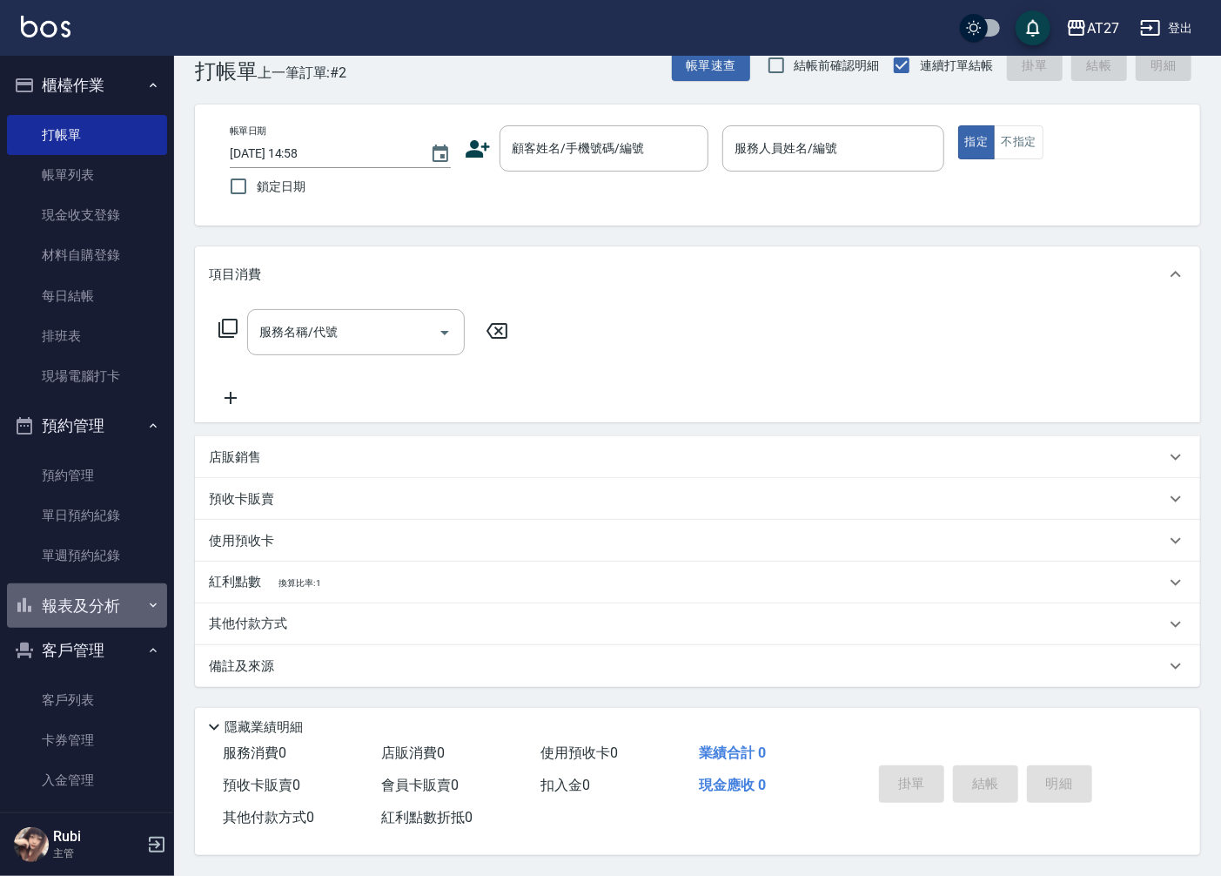
click at [118, 607] on button "報表及分析" at bounding box center [87, 605] width 160 height 45
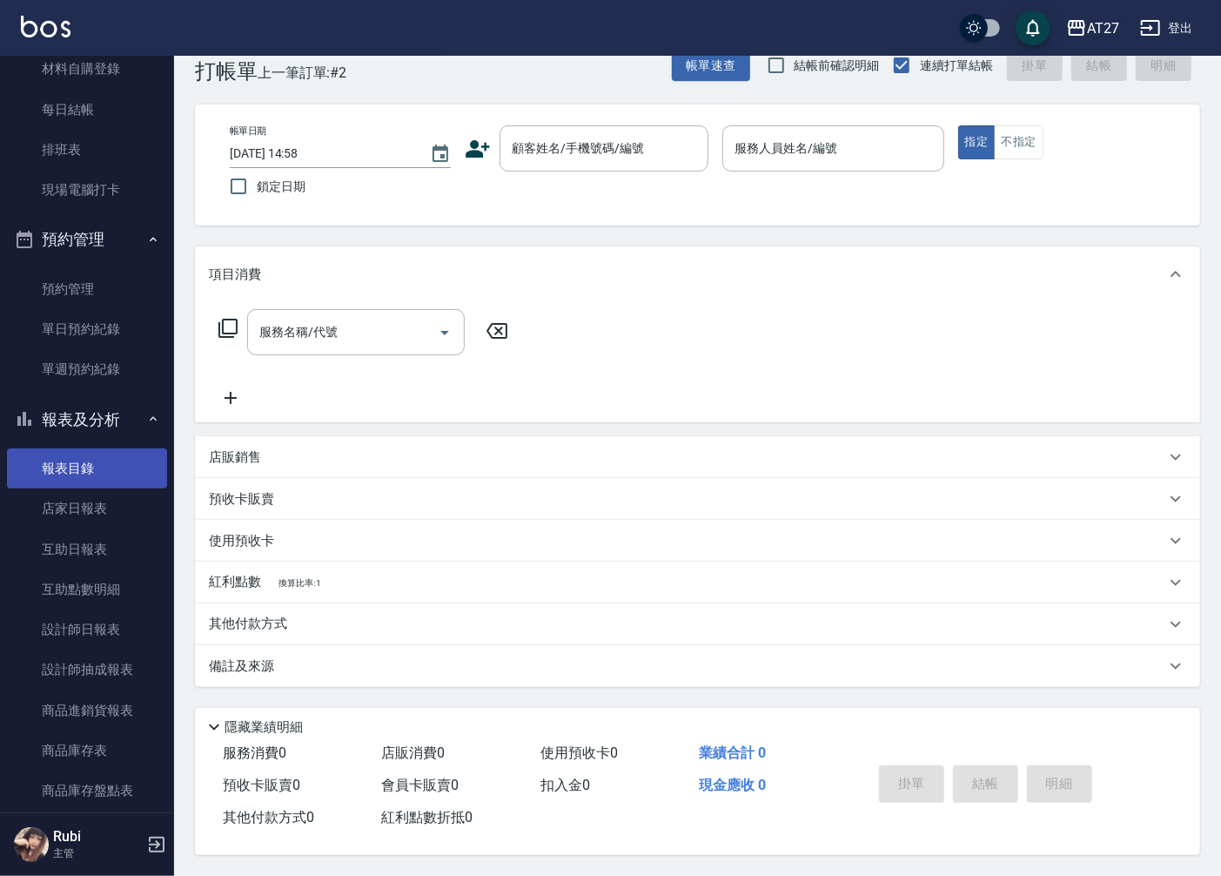
scroll to position [193, 0]
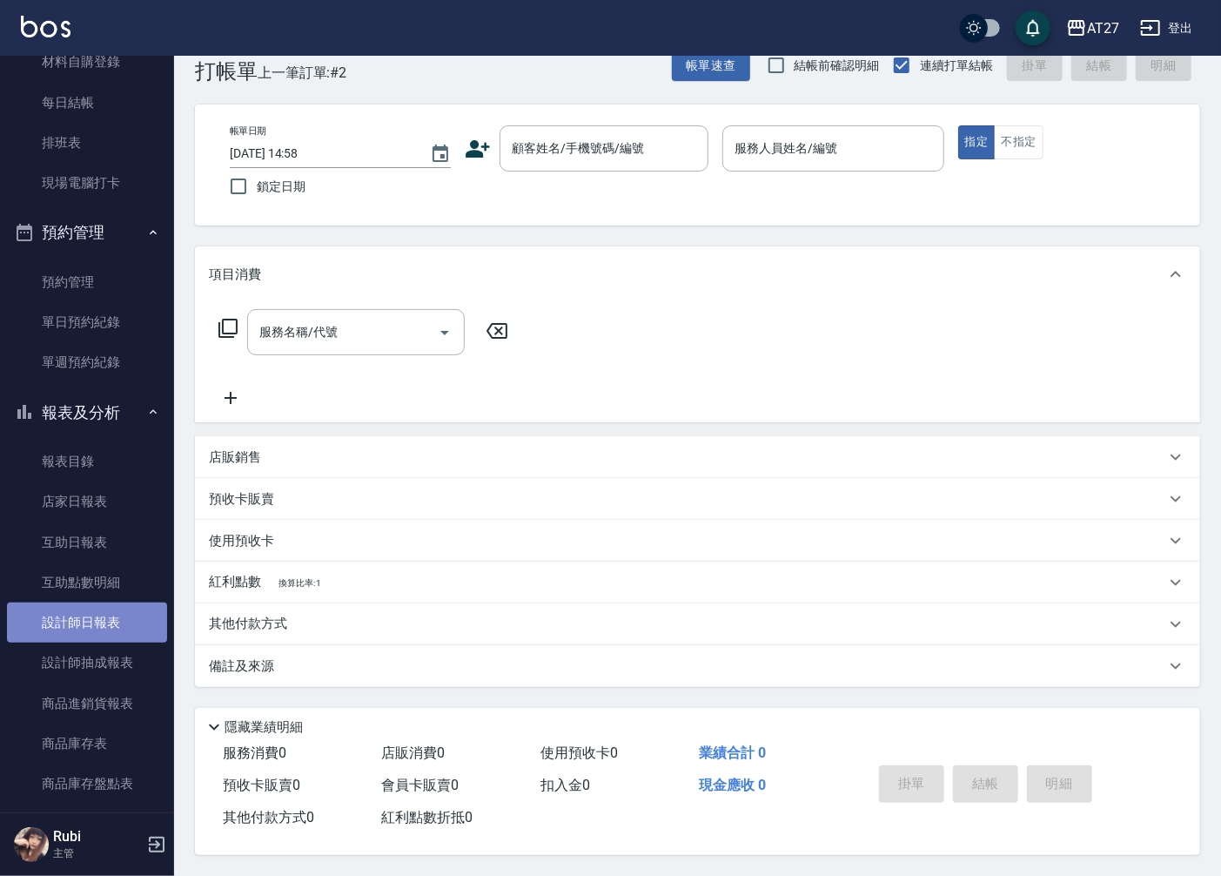
click at [117, 619] on link "設計師日報表" at bounding box center [87, 622] width 160 height 40
